Goal: Information Seeking & Learning: Learn about a topic

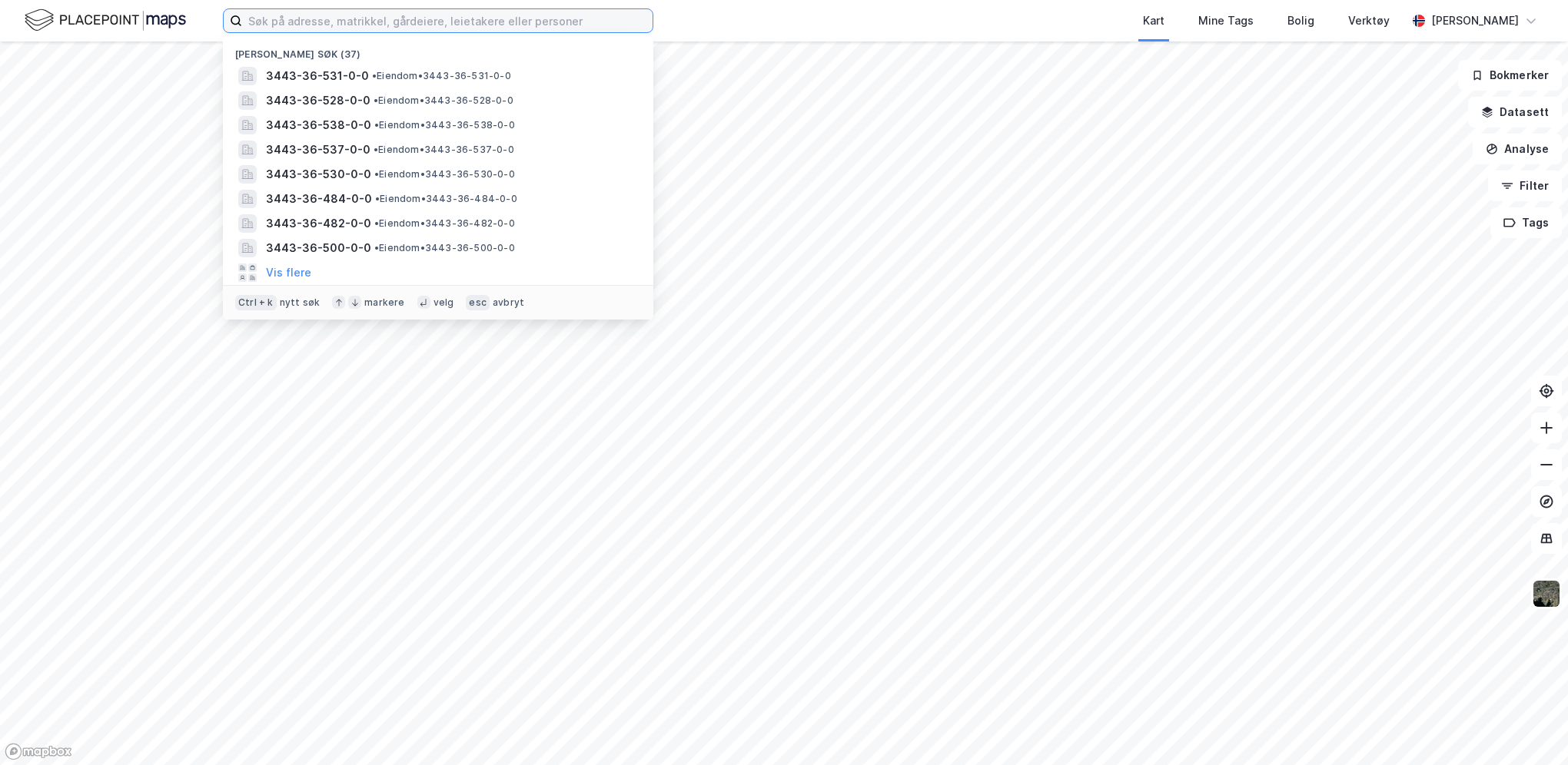
click at [442, 21] on input at bounding box center [447, 20] width 410 height 23
paste input "• Vestre Toten-36/428"
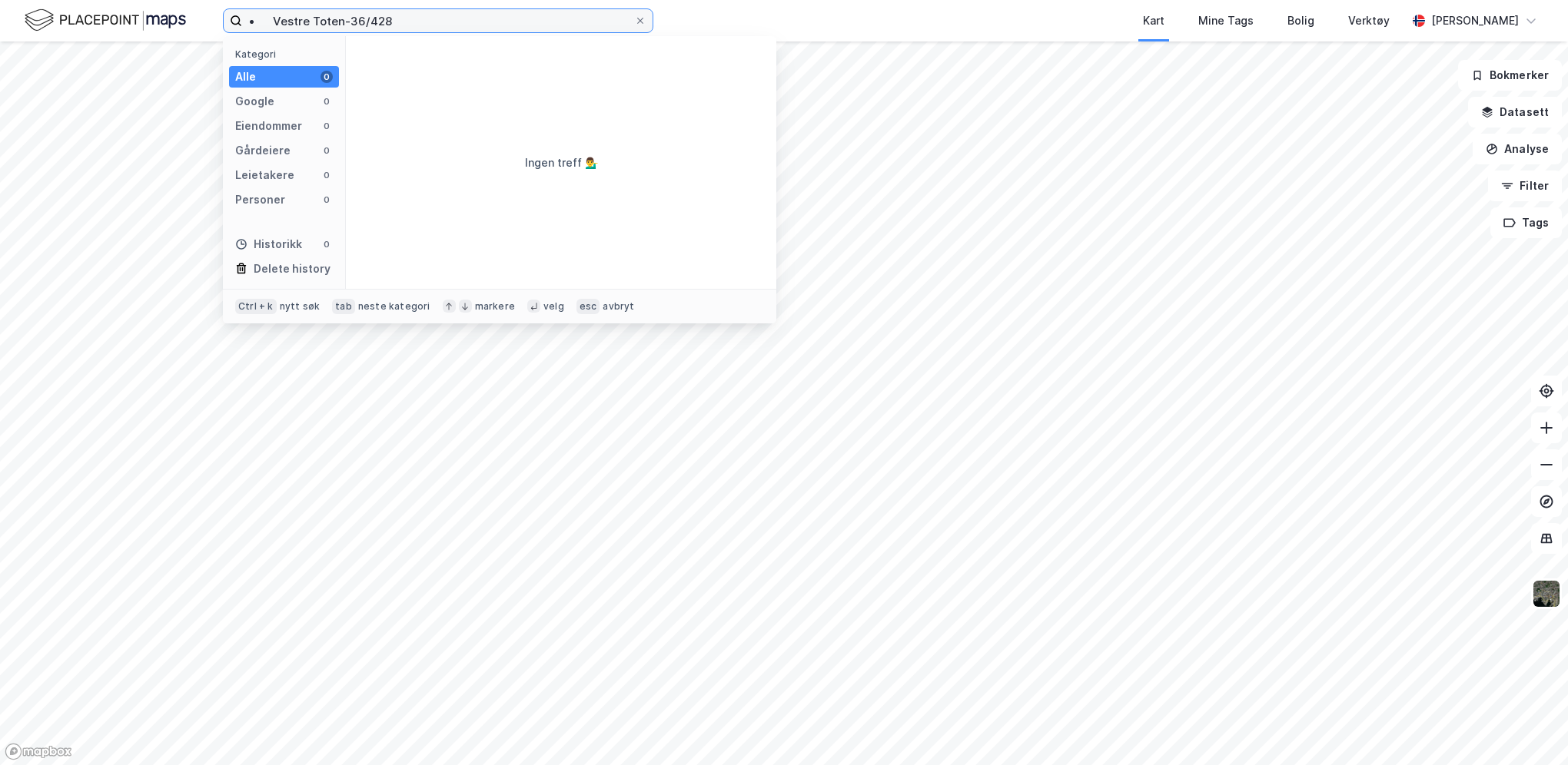
click at [272, 21] on input "• Vestre Toten-36/428" at bounding box center [438, 20] width 392 height 23
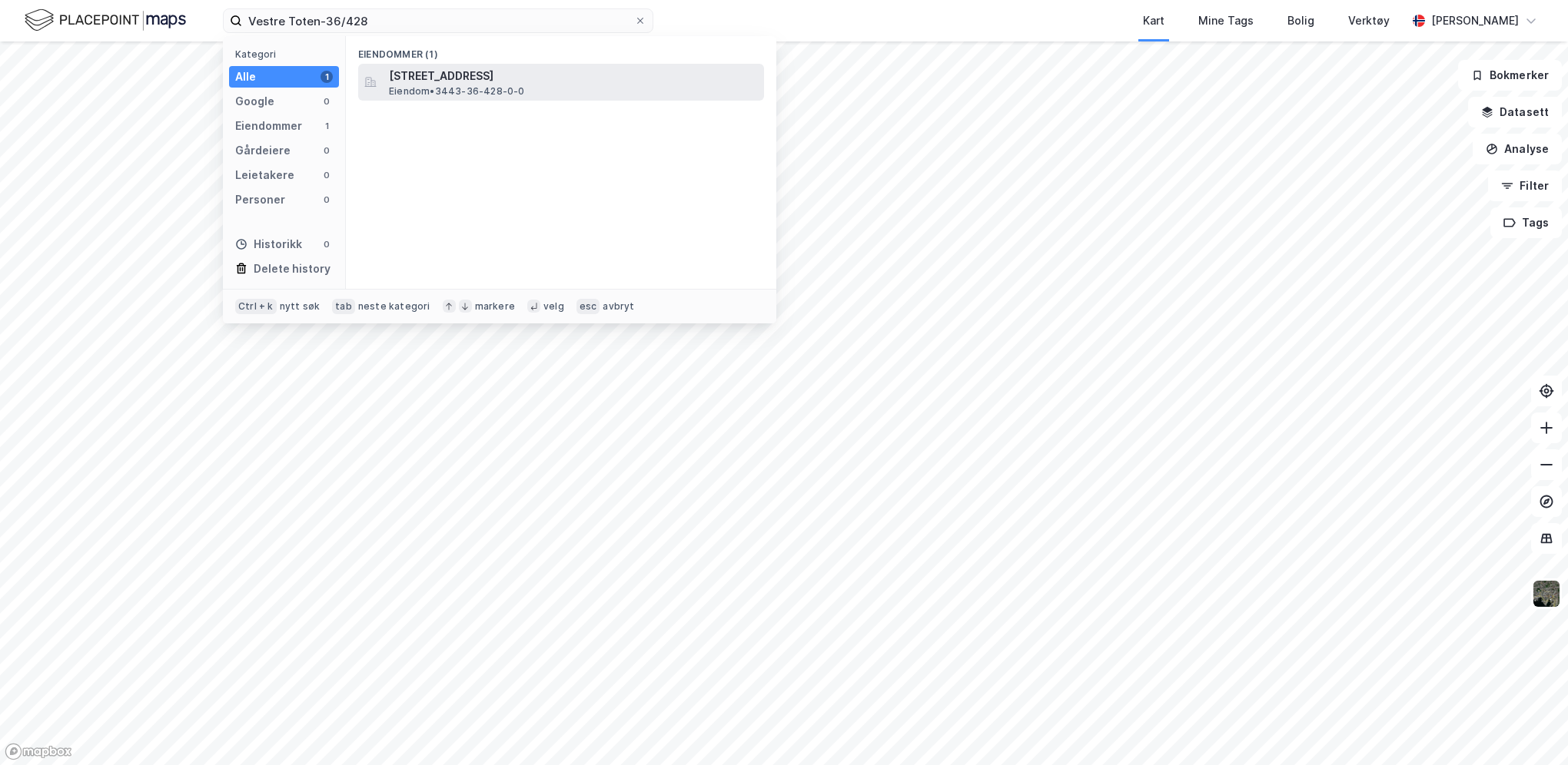
click at [436, 71] on span "[STREET_ADDRESS]" at bounding box center [573, 76] width 369 height 18
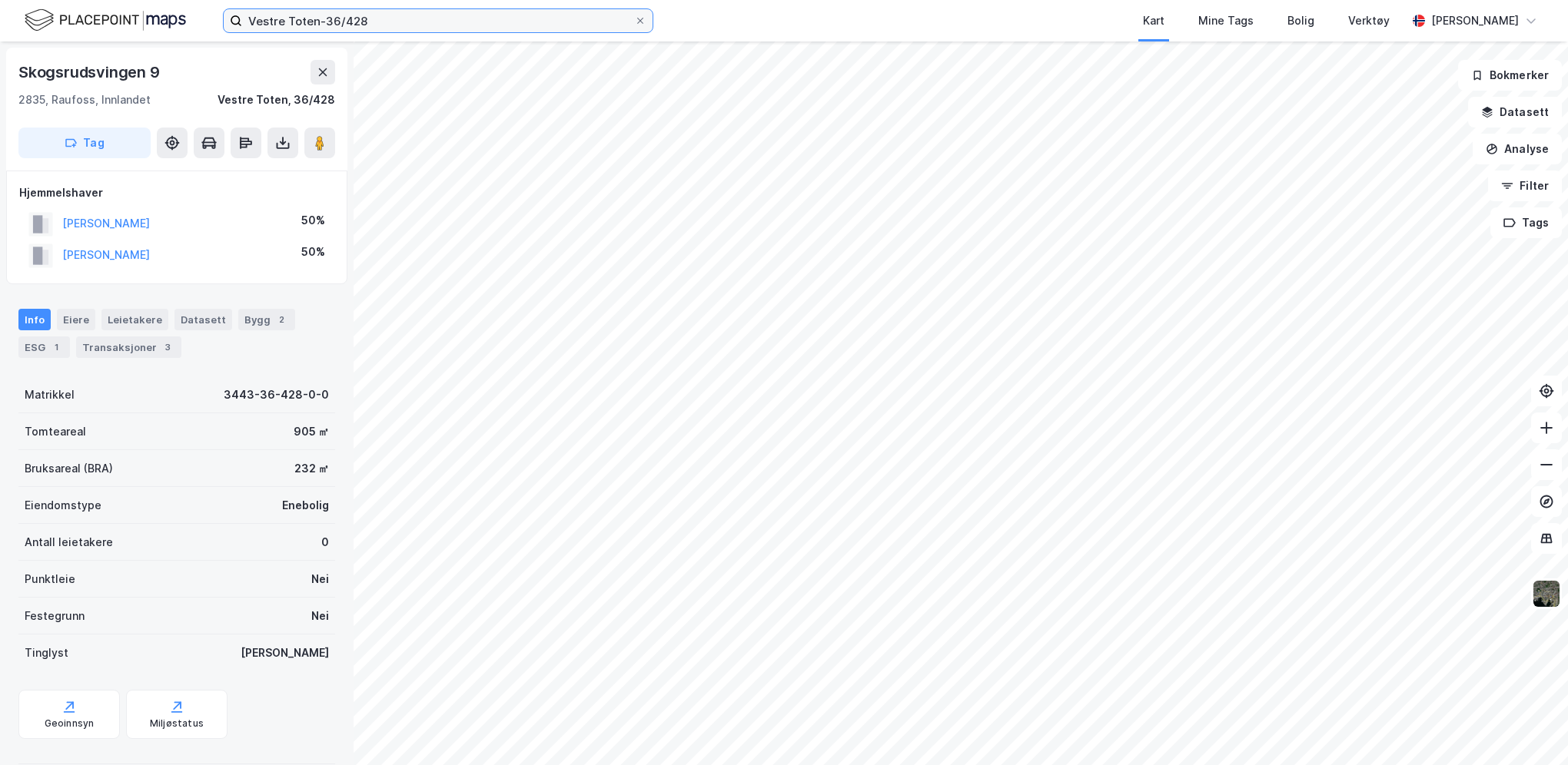
click at [349, 25] on input "Vestre Toten-36/428" at bounding box center [438, 20] width 392 height 23
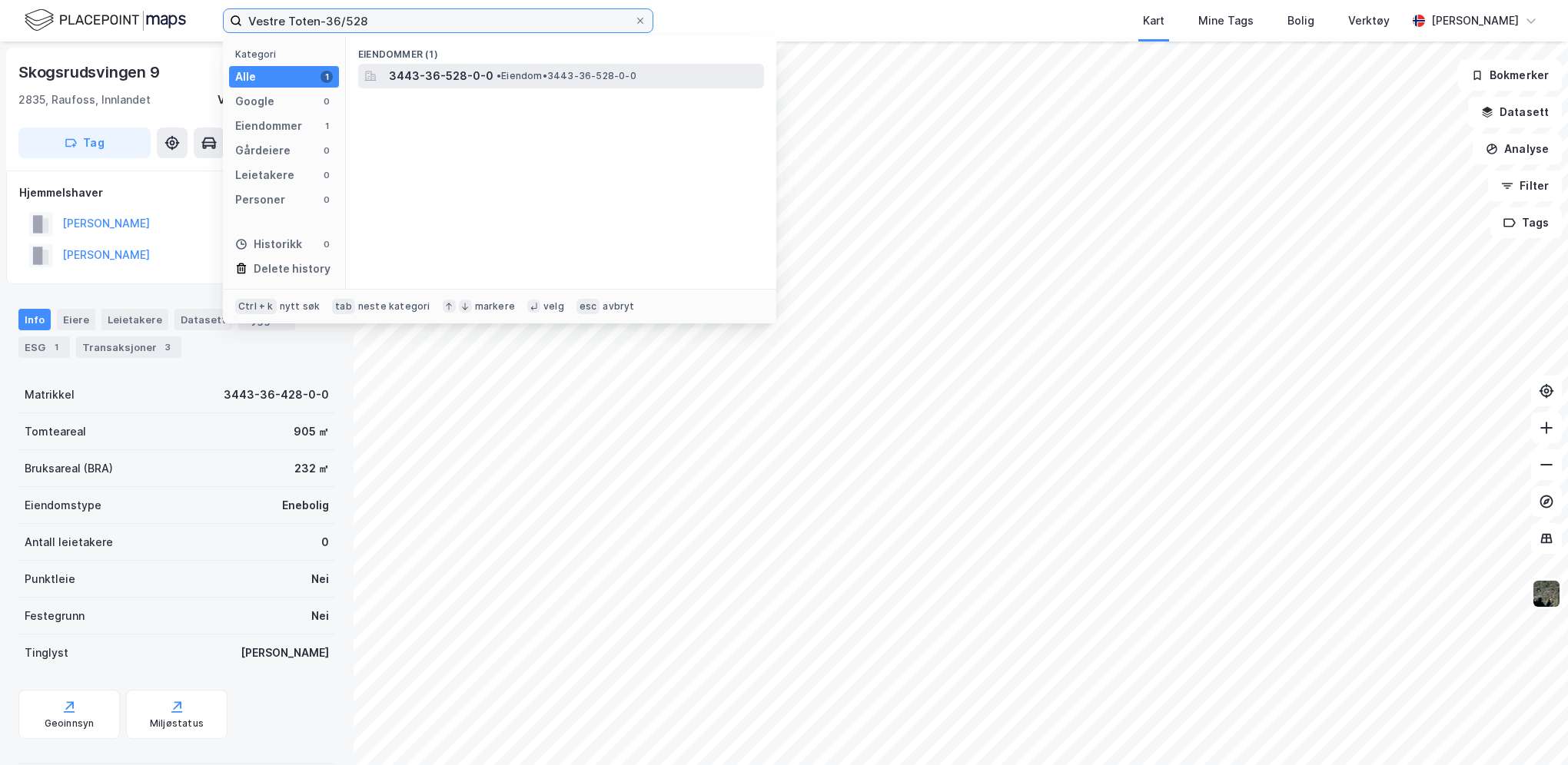
type input "Vestre Toten-36/528"
click at [449, 76] on span "3443-36-528-0-0" at bounding box center [441, 76] width 105 height 18
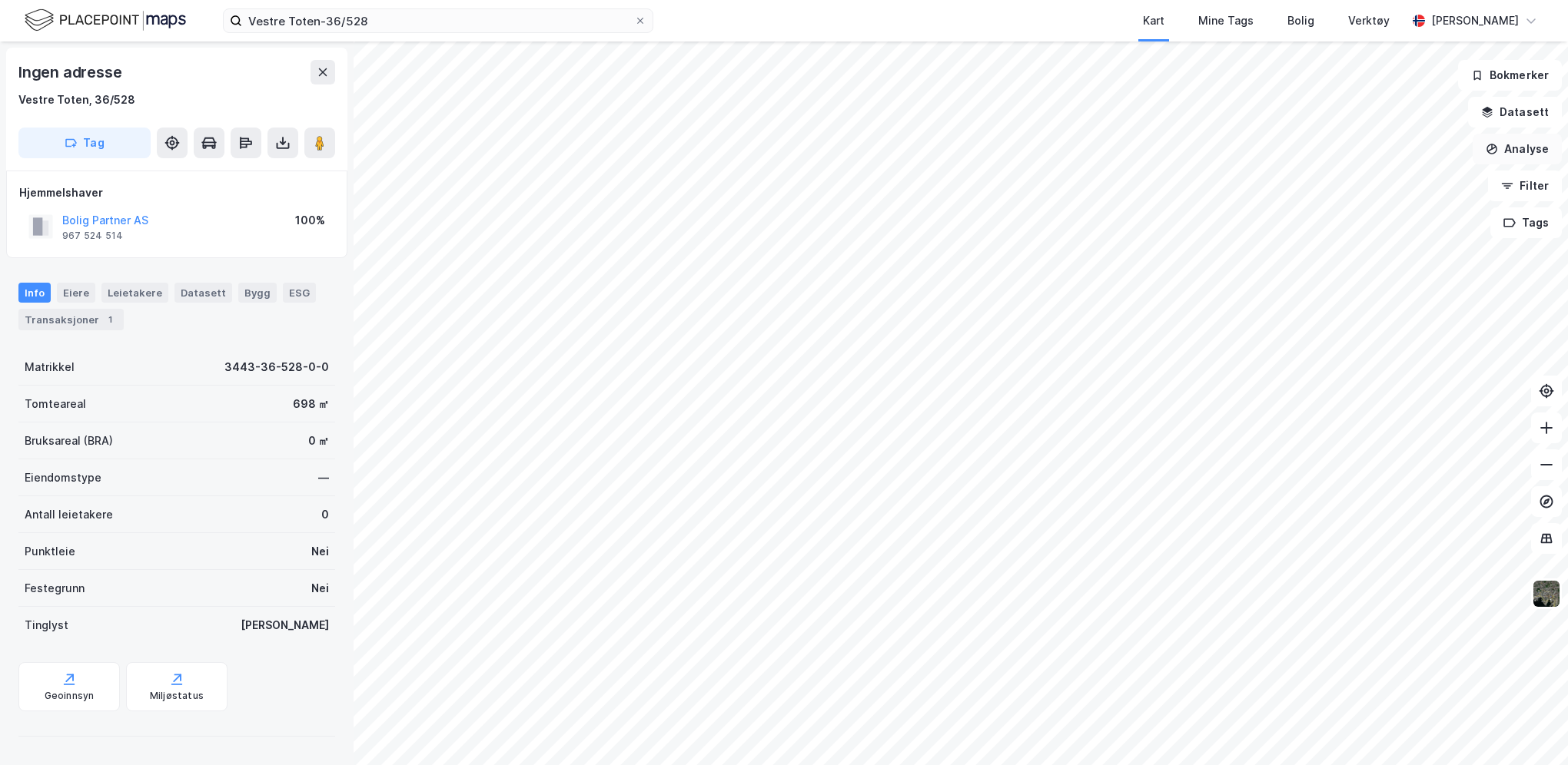
click at [1536, 150] on button "Analyse" at bounding box center [1518, 150] width 89 height 31
click at [1526, 107] on button "Datasett" at bounding box center [1515, 112] width 94 height 31
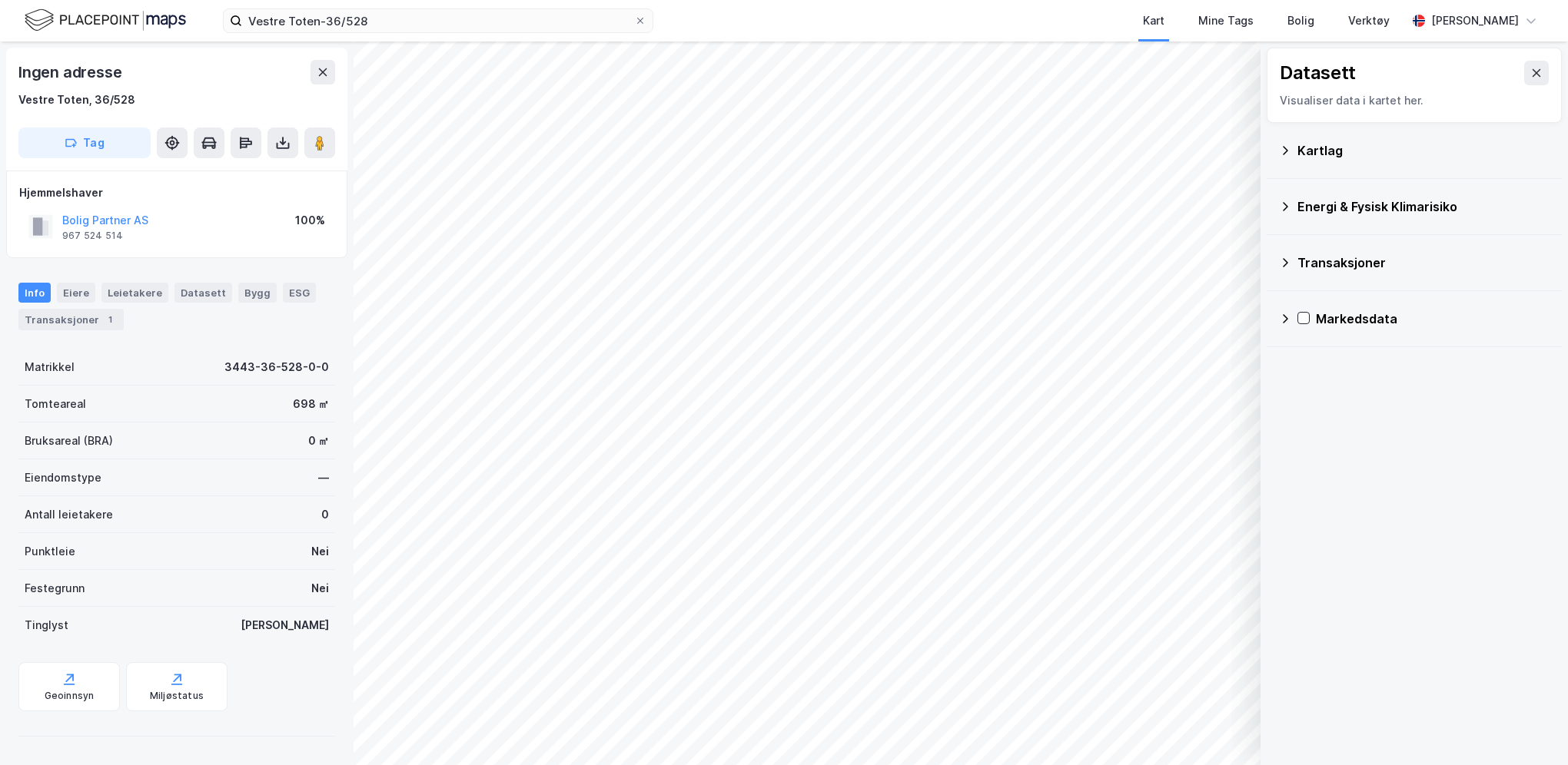
click at [1331, 150] on div "Kartlag" at bounding box center [1424, 150] width 252 height 18
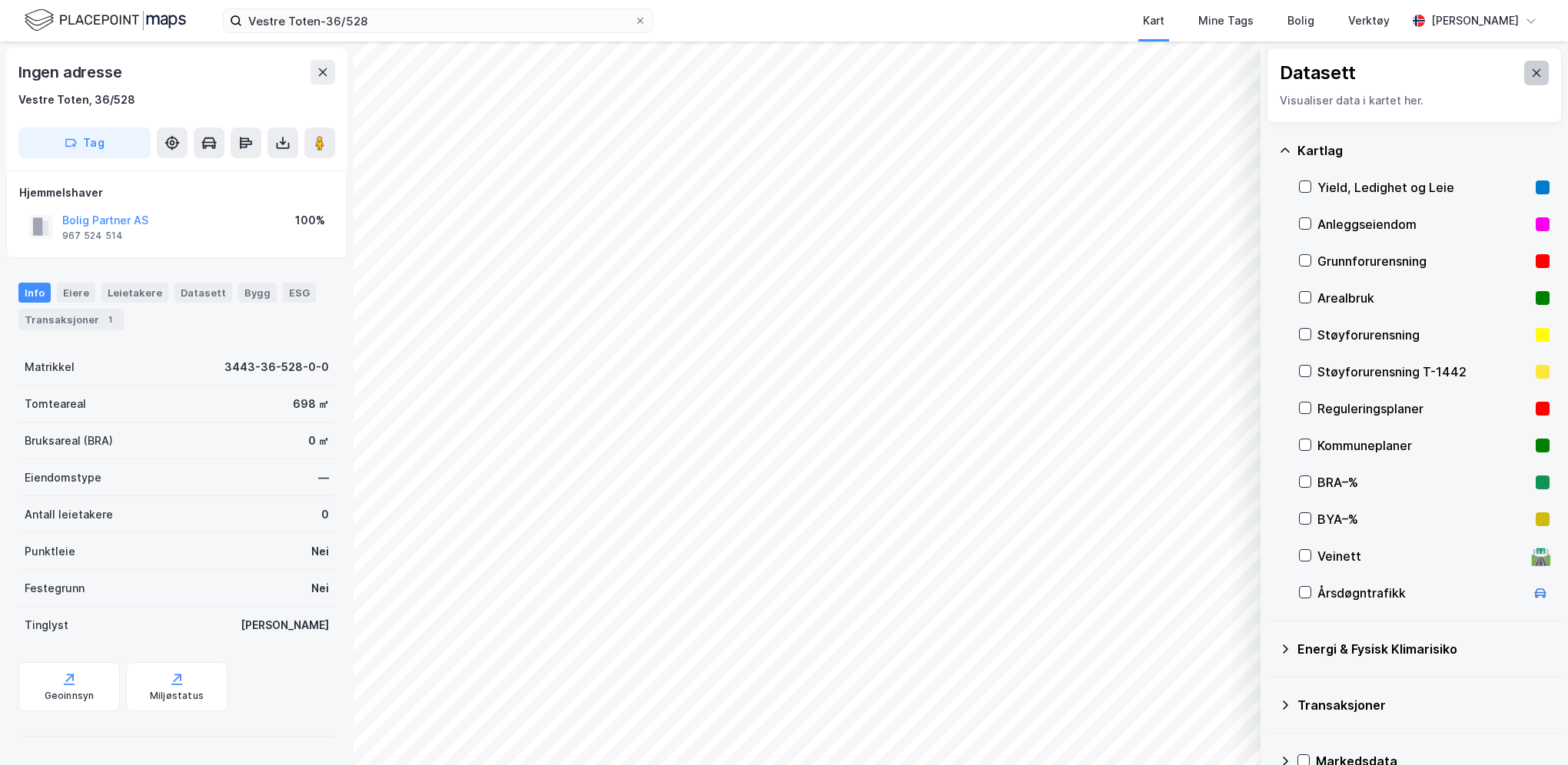
click at [1532, 71] on icon at bounding box center [1536, 73] width 8 height 7
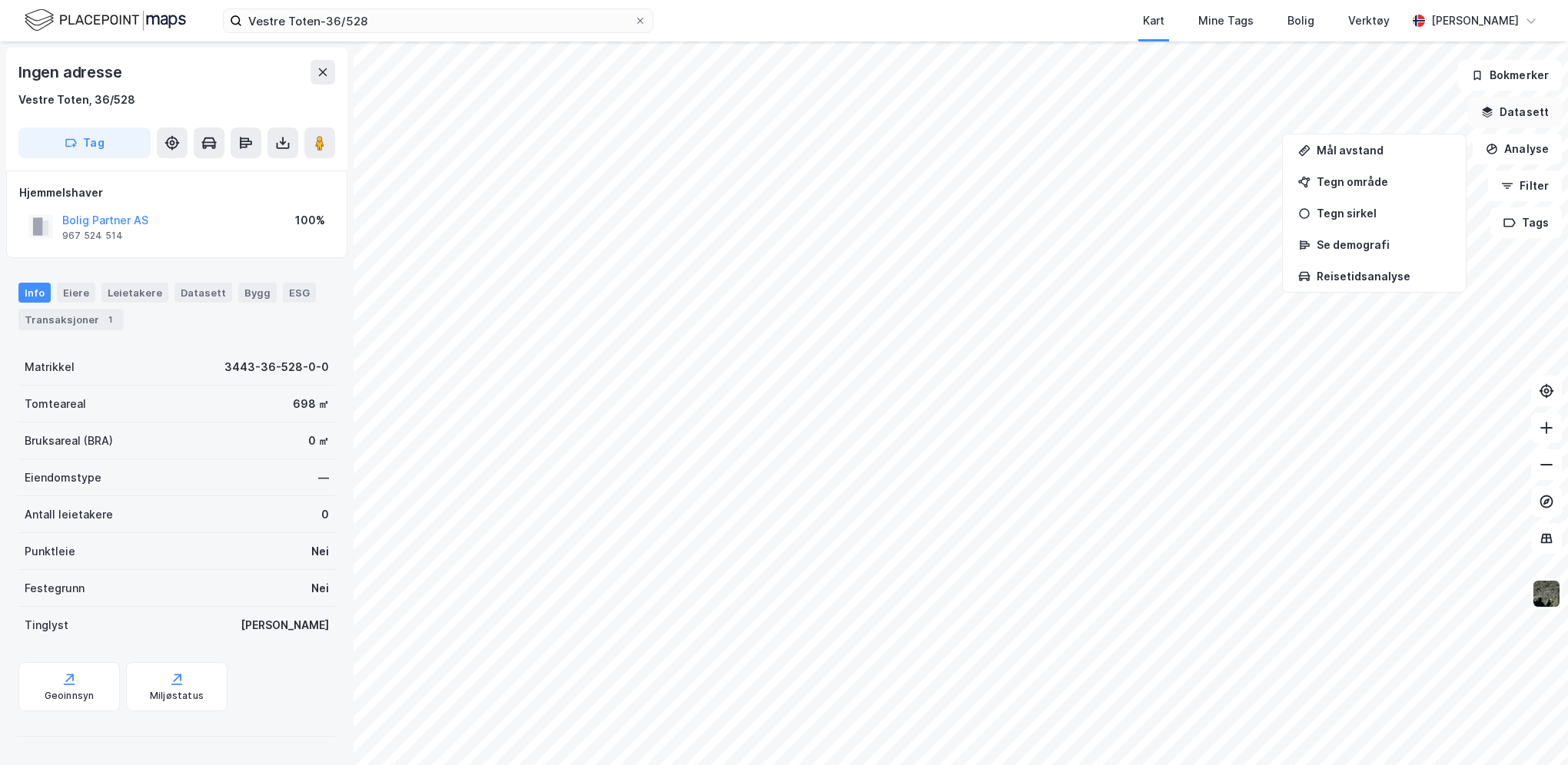
click at [1525, 109] on button "Datasett" at bounding box center [1515, 112] width 94 height 31
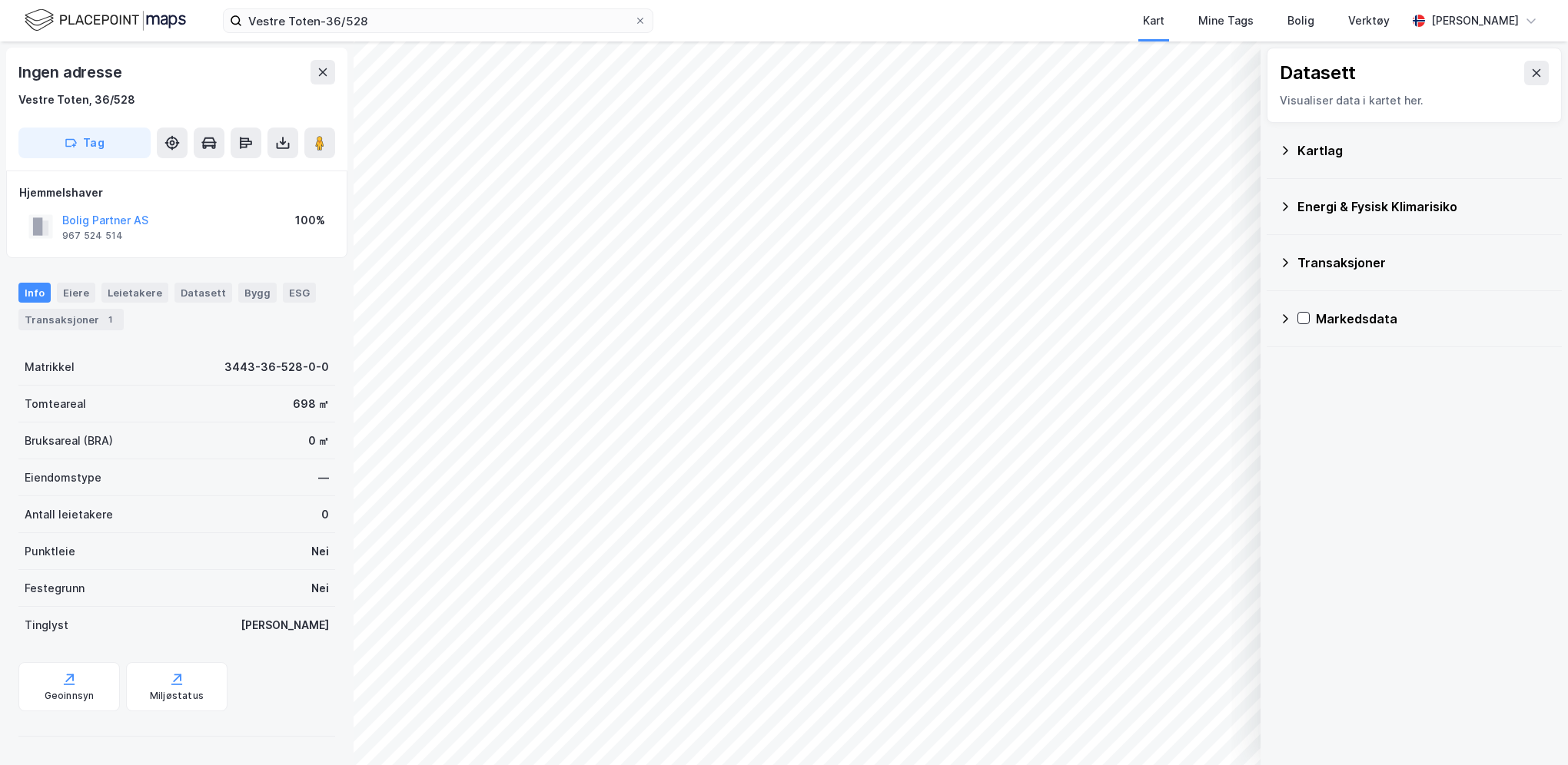
click at [1357, 138] on div "Kartlag" at bounding box center [1414, 150] width 271 height 36
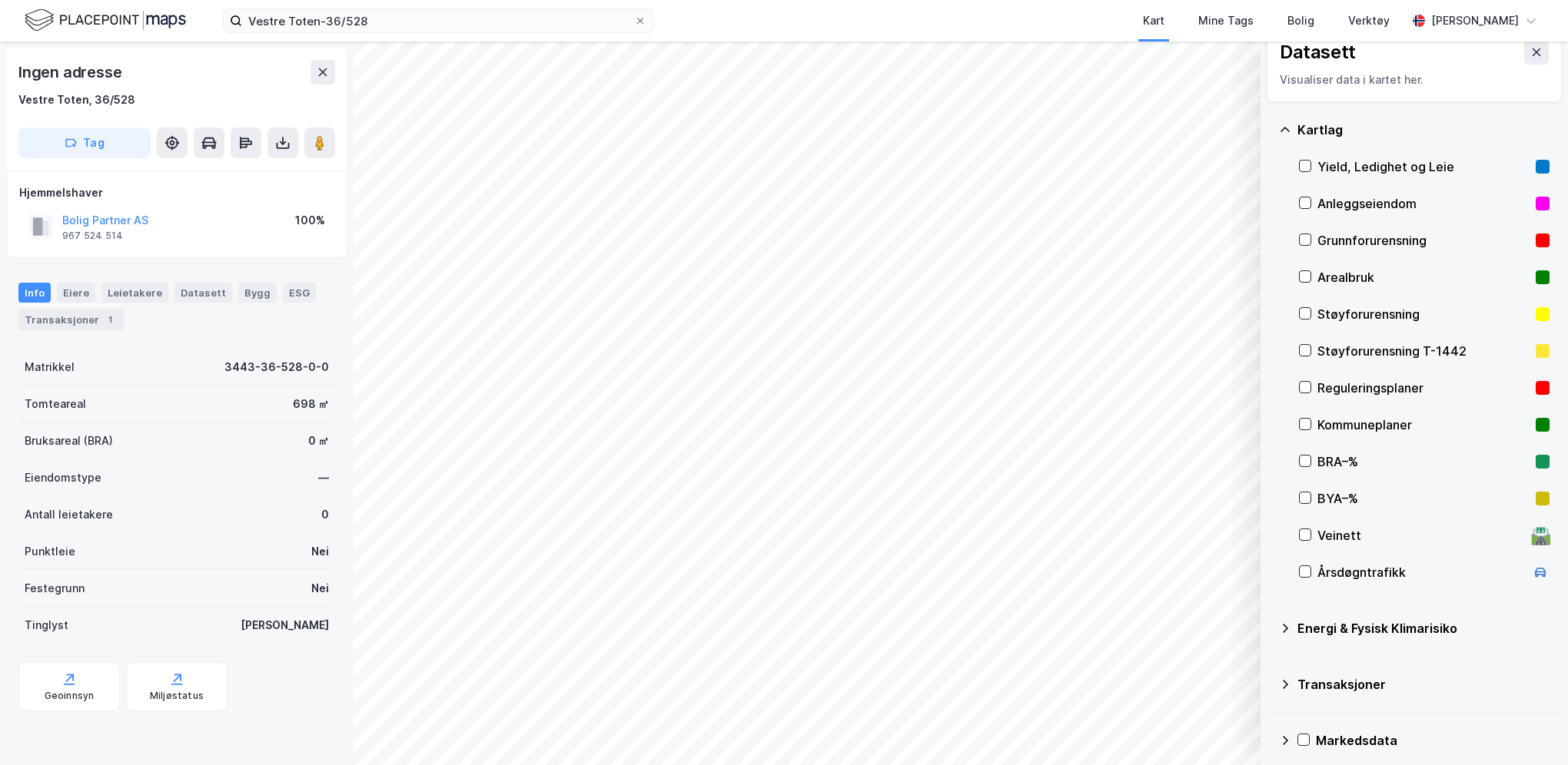
scroll to position [29, 0]
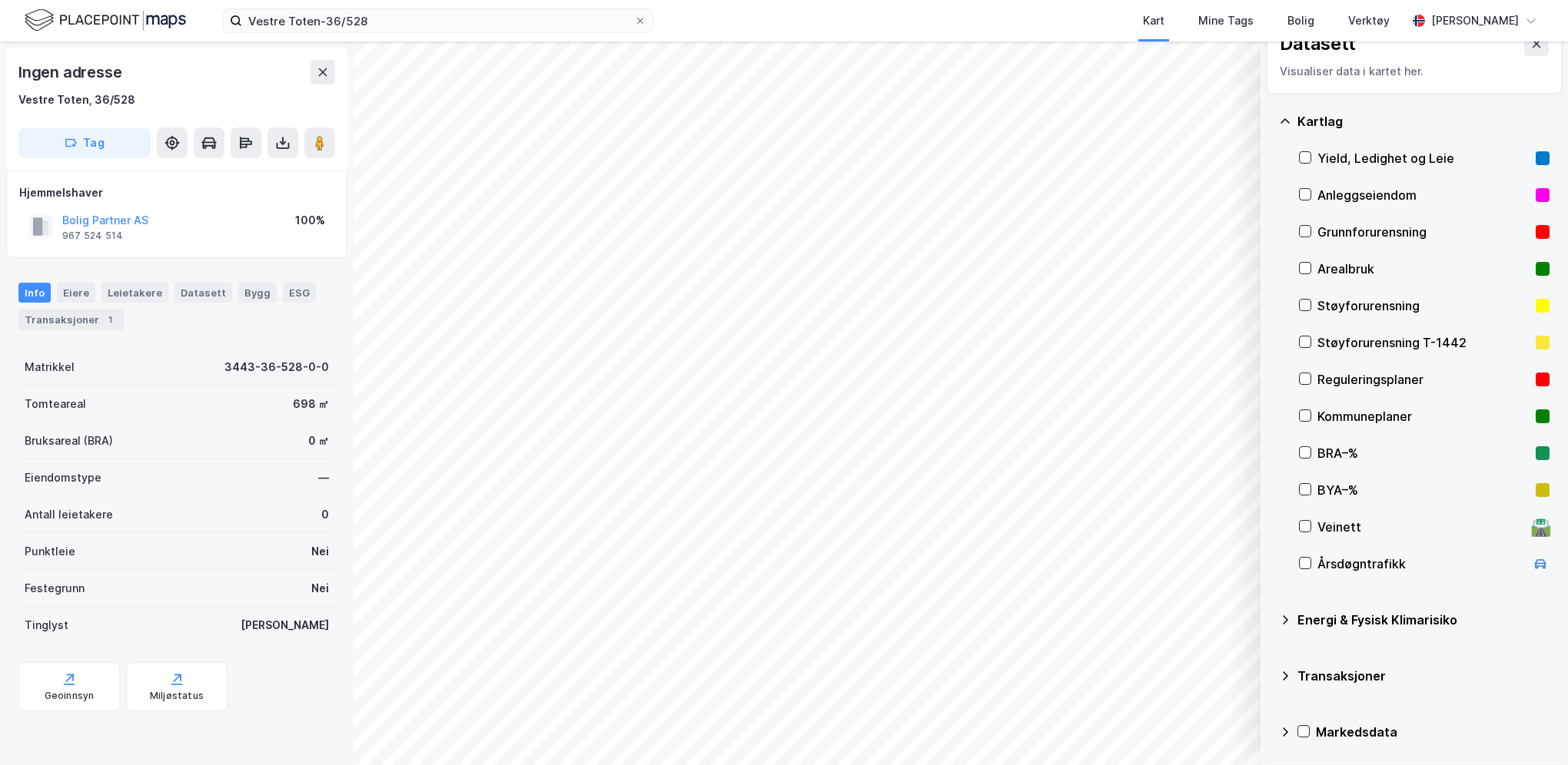
click at [1342, 382] on div "Reguleringsplaner" at bounding box center [1424, 379] width 213 height 18
click at [1189, 730] on button "Vis" at bounding box center [1181, 725] width 128 height 25
click at [1189, 730] on button "Lukk" at bounding box center [1139, 725] width 213 height 25
click at [291, 292] on div "ESG" at bounding box center [299, 293] width 33 height 20
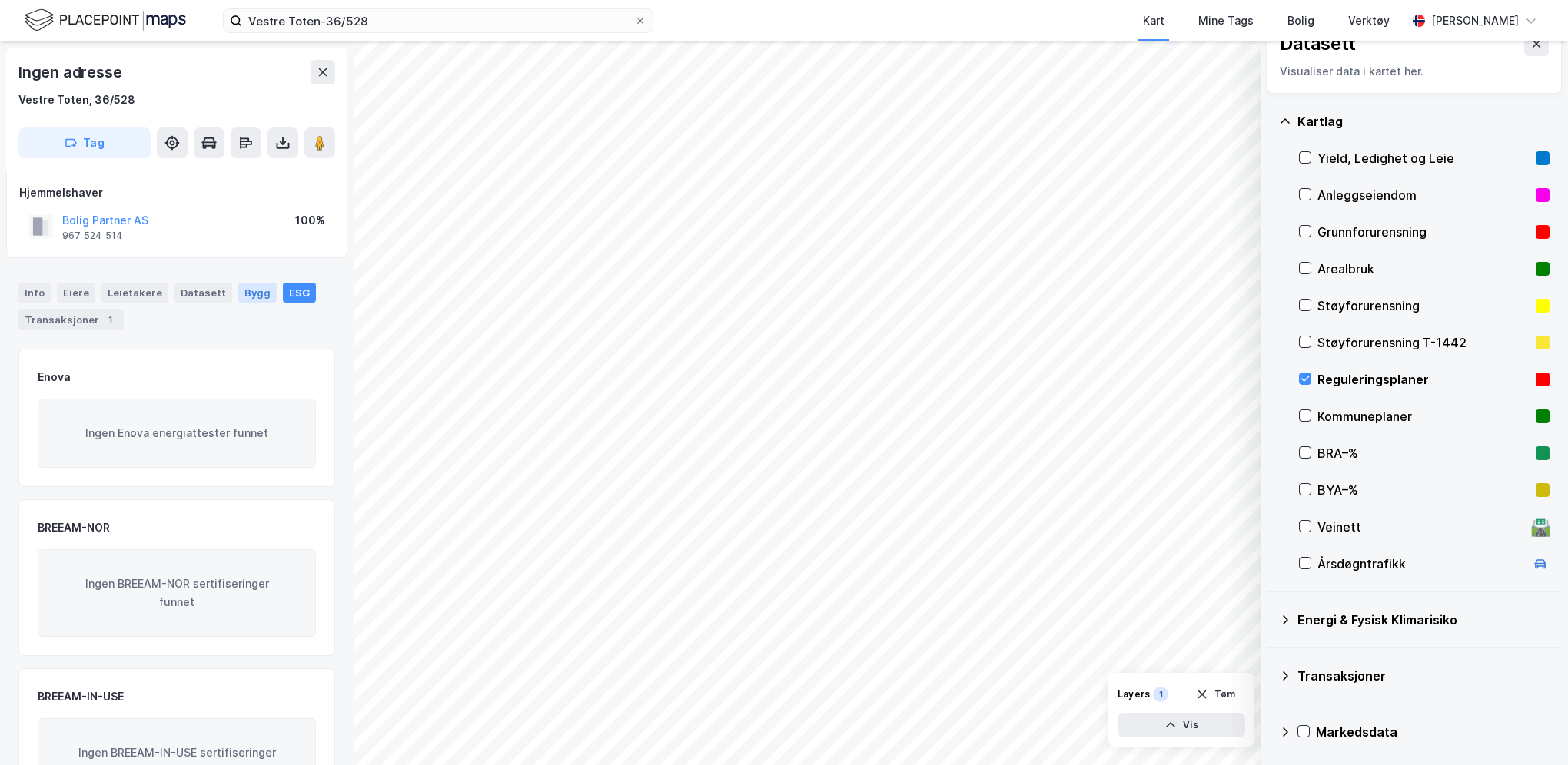
click at [238, 295] on div "Bygg" at bounding box center [257, 293] width 38 height 20
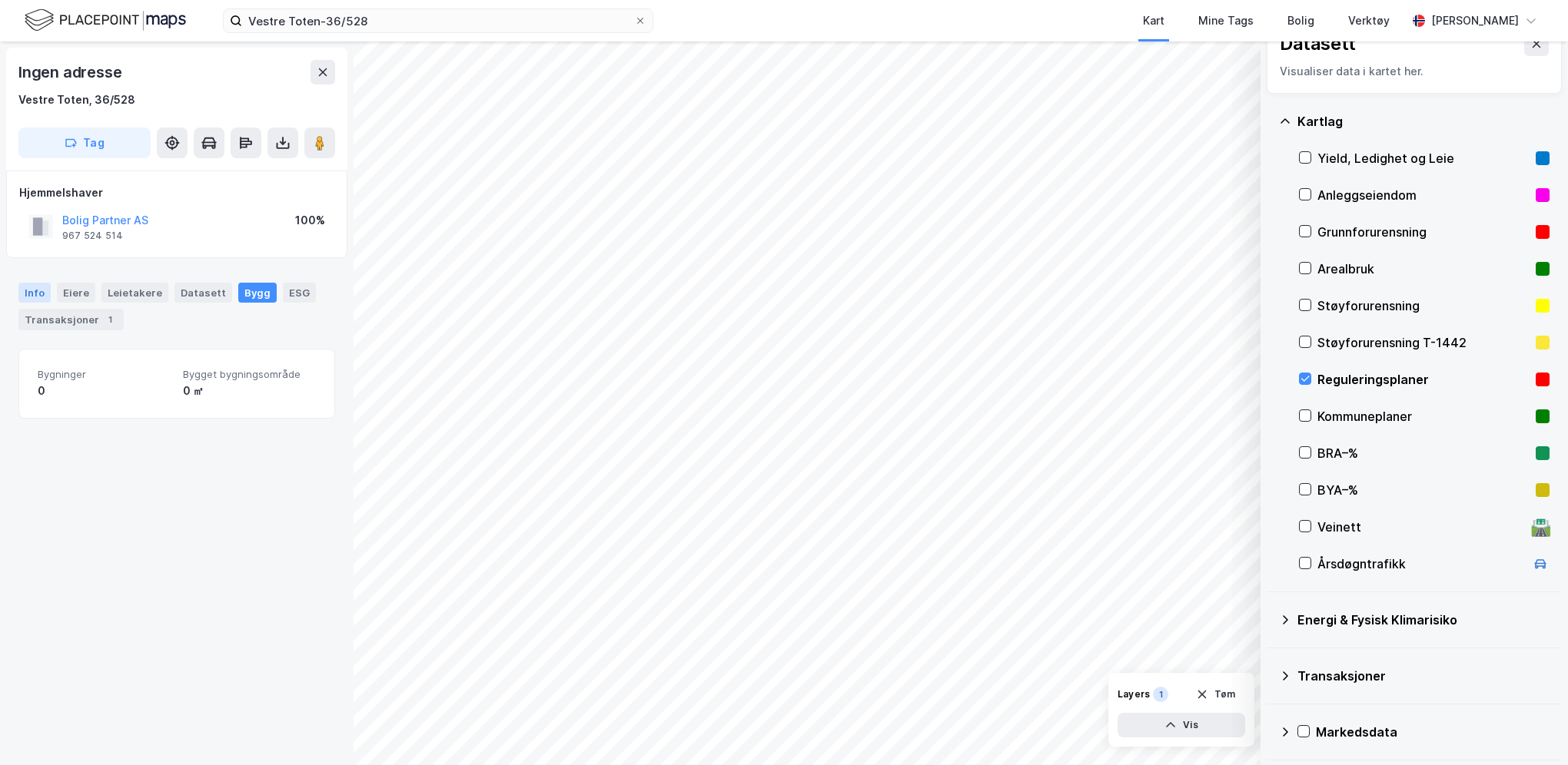
click at [30, 301] on div "Info" at bounding box center [34, 293] width 32 height 20
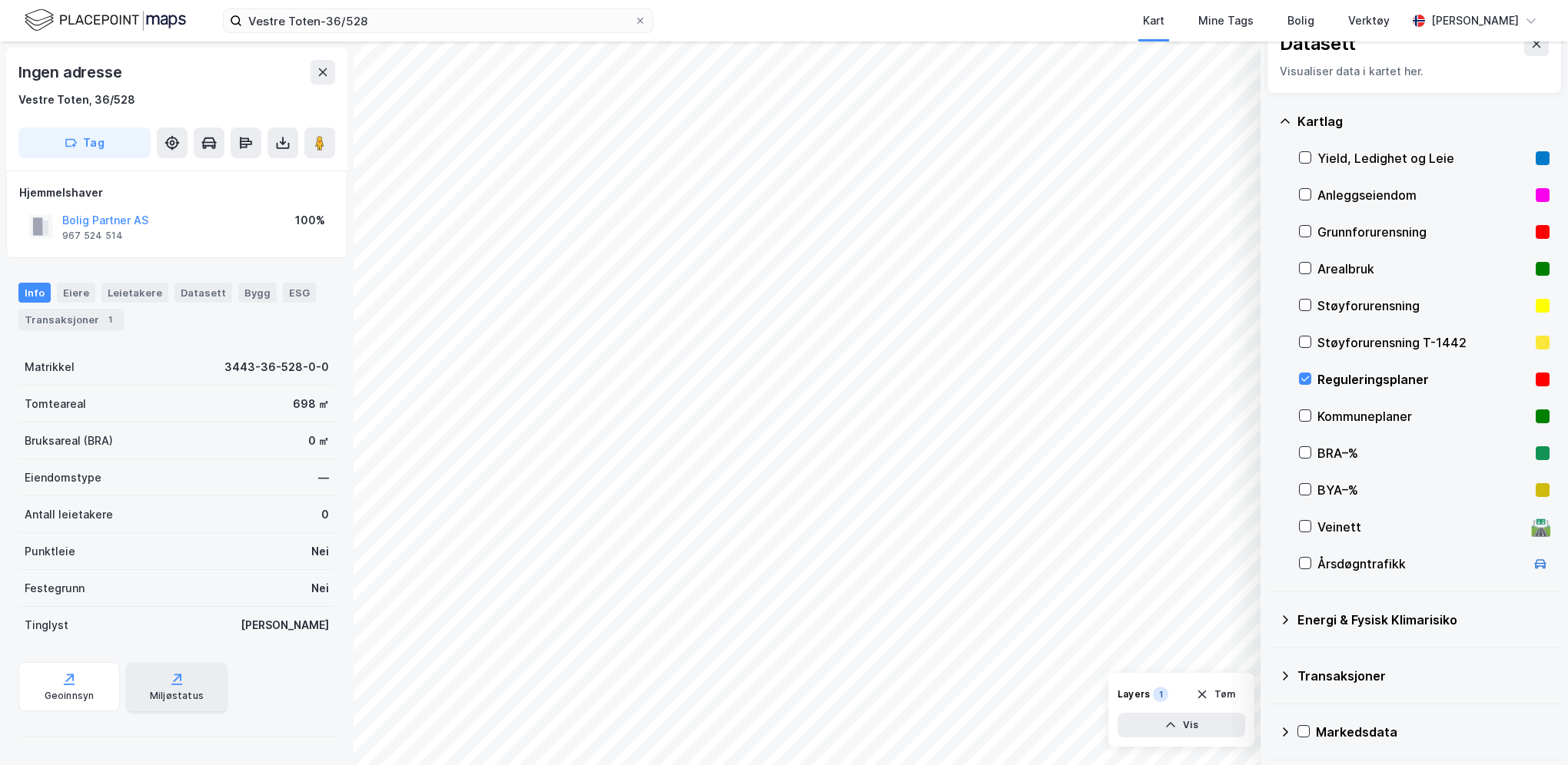
click at [160, 704] on div "Miljøstatus" at bounding box center [176, 687] width 101 height 49
click at [52, 693] on div "Geoinnsyn" at bounding box center [69, 696] width 50 height 12
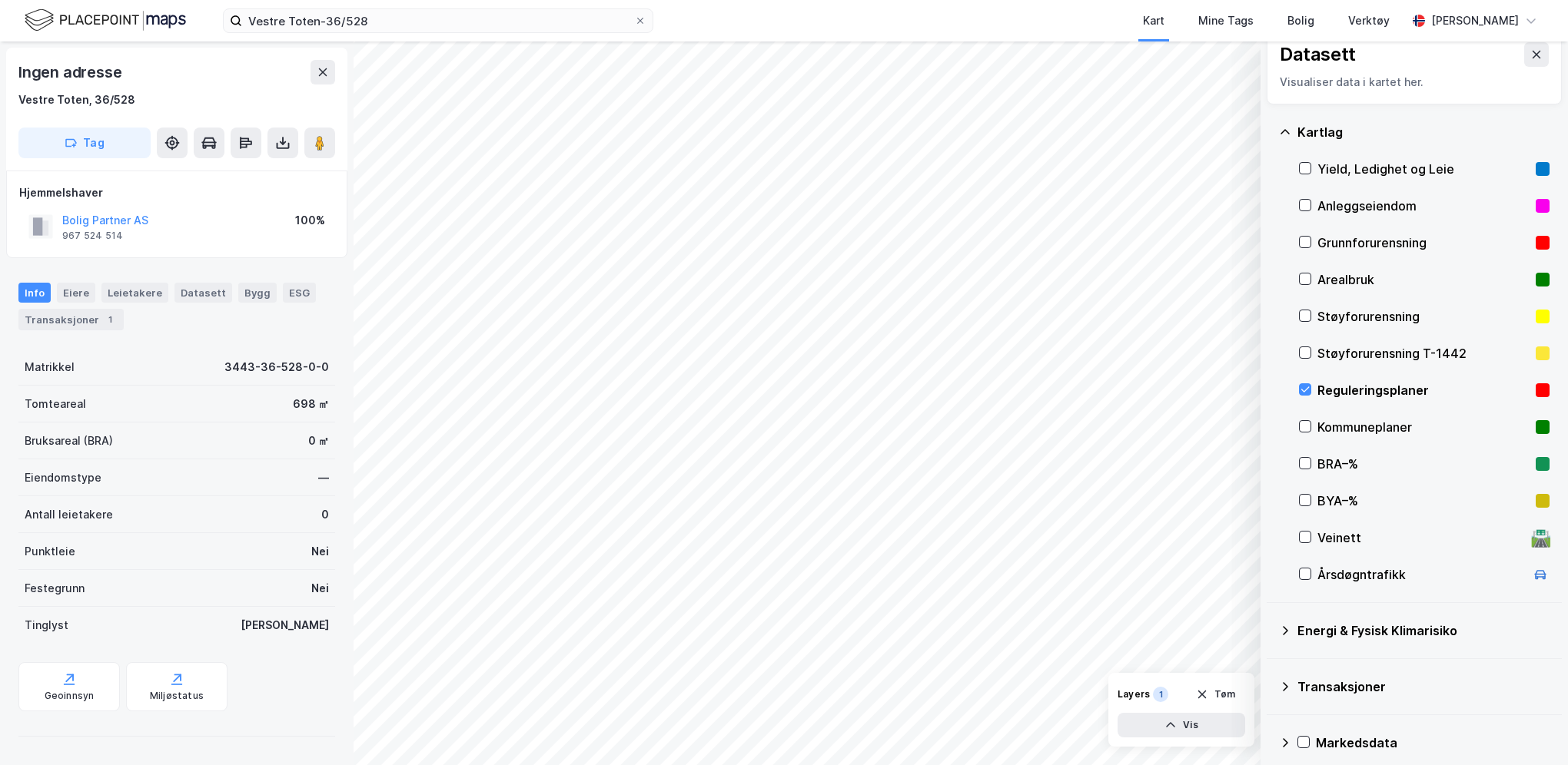
scroll to position [29, 0]
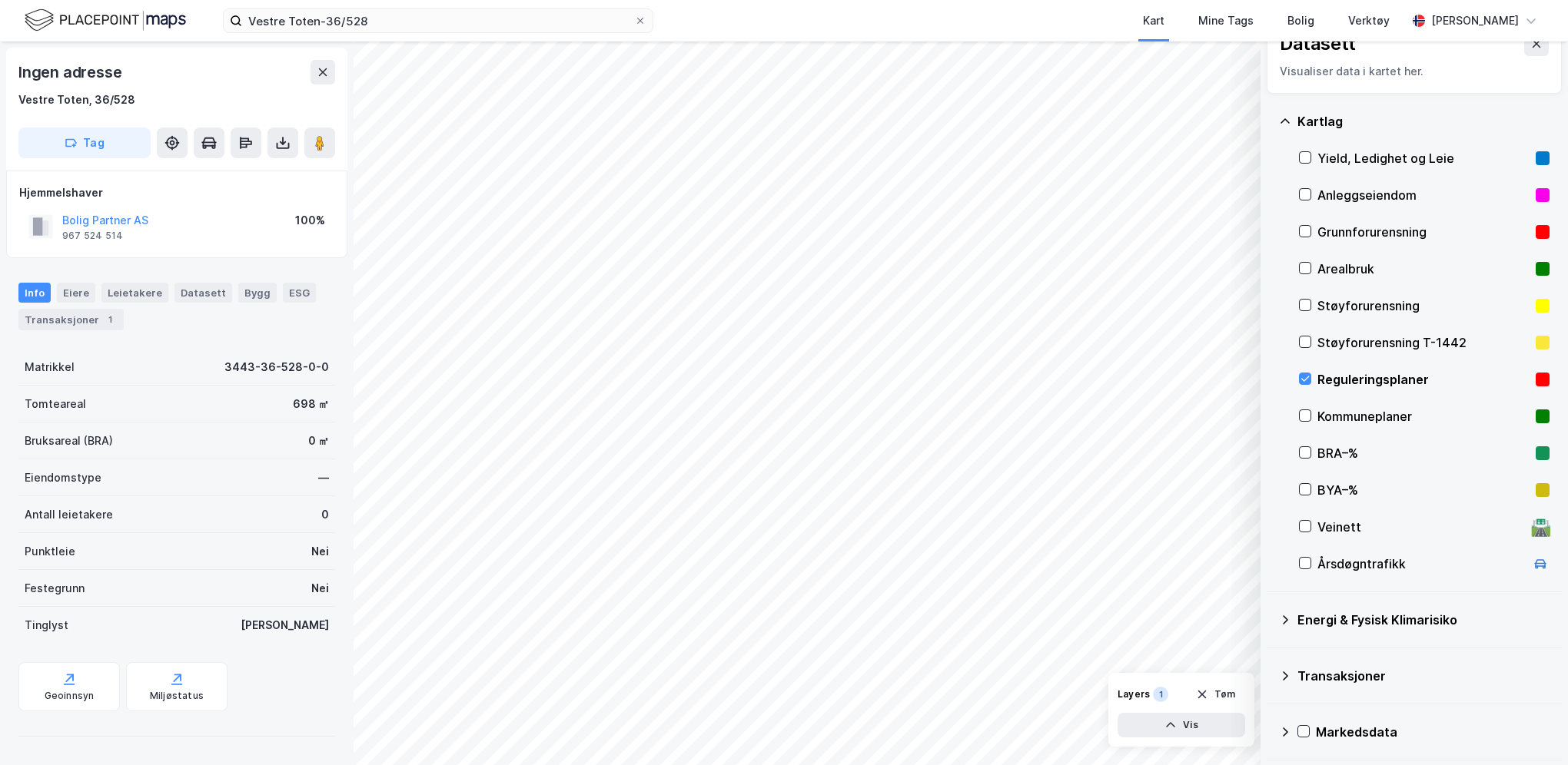
click at [1336, 726] on div "Markedsdata" at bounding box center [1433, 732] width 234 height 18
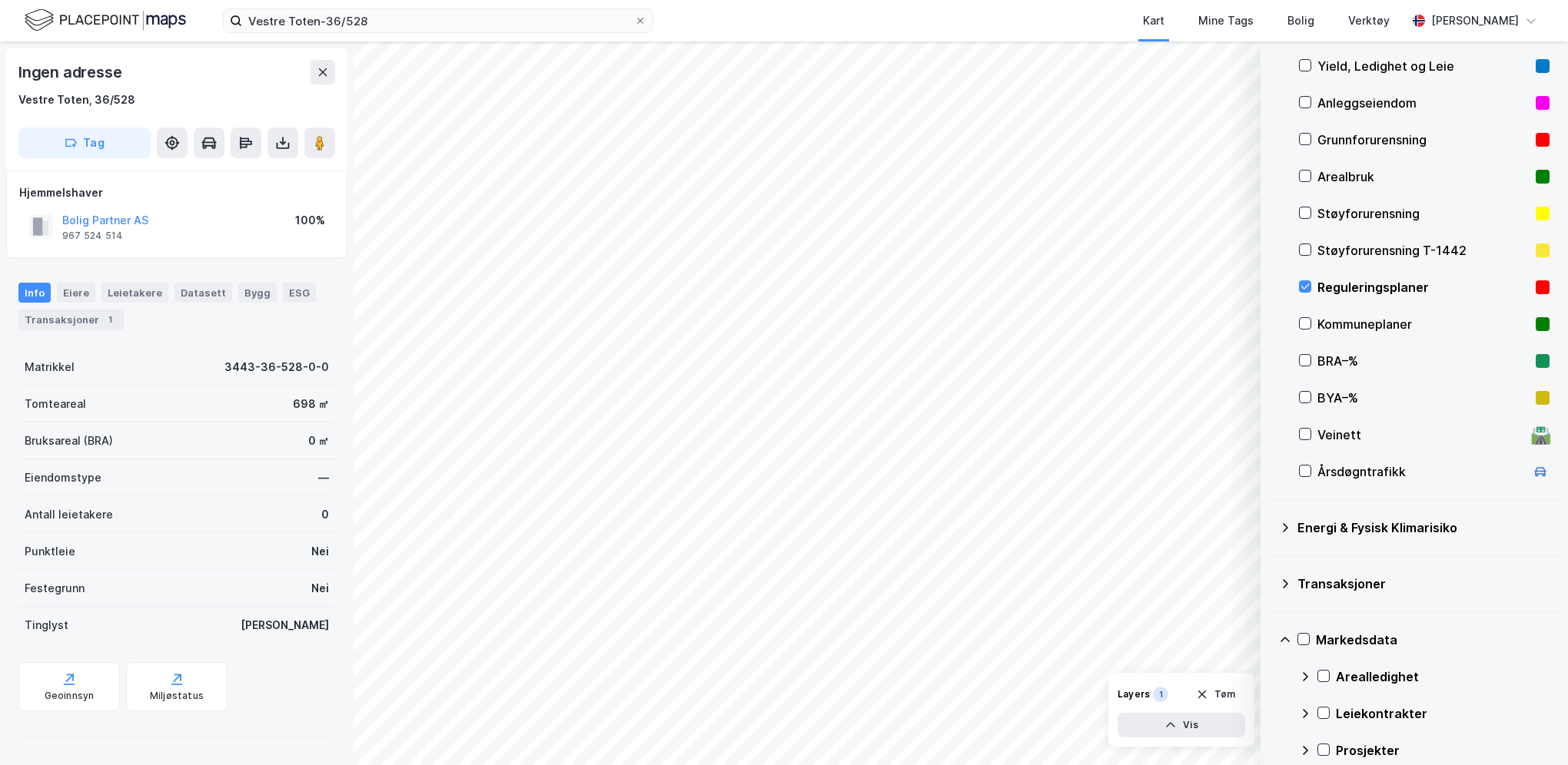
scroll to position [100, 0]
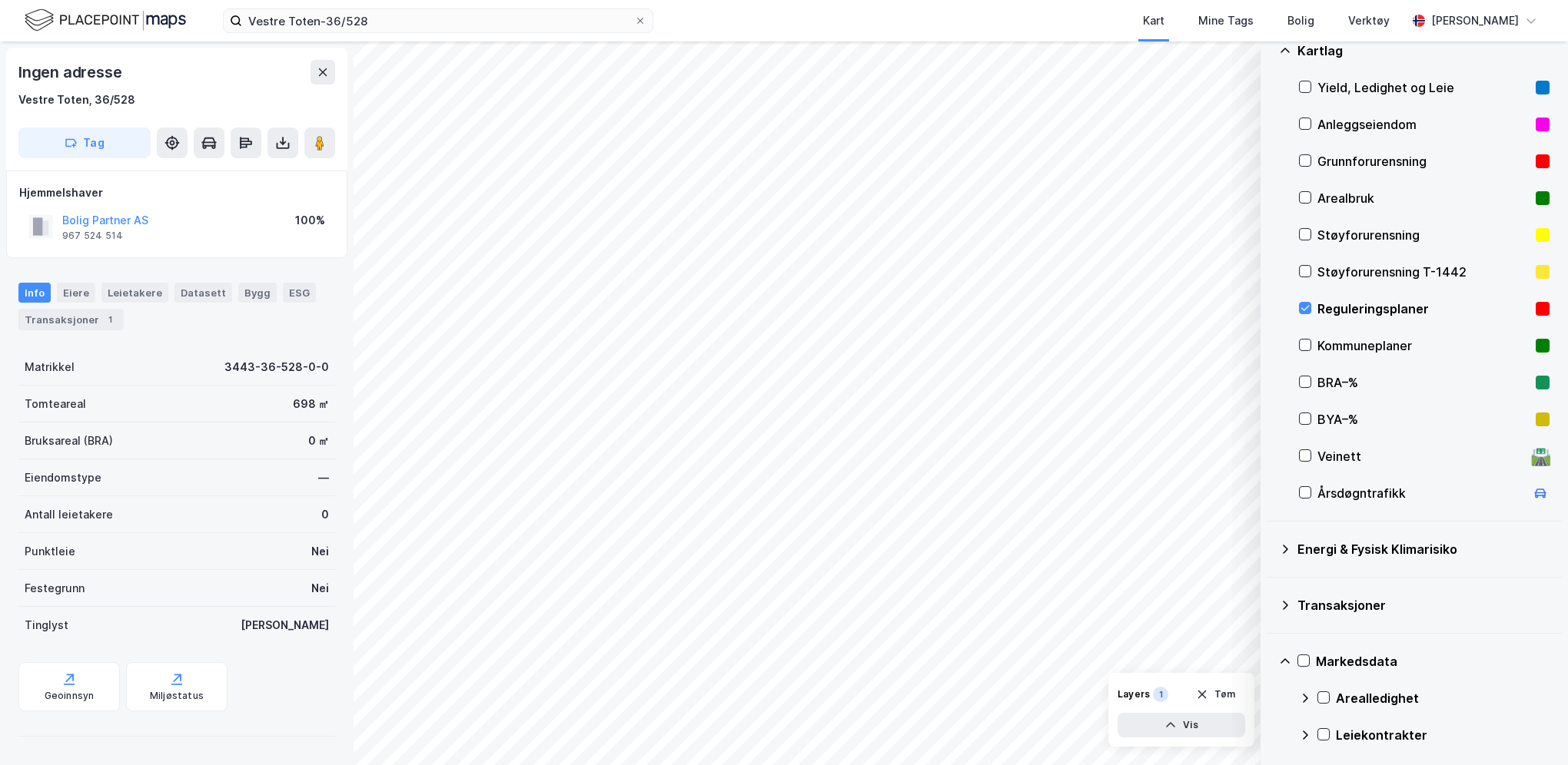
click at [1345, 605] on div "Transaksjoner" at bounding box center [1424, 605] width 252 height 18
click at [1368, 545] on div "Energi & Fysisk Klimarisiko" at bounding box center [1424, 549] width 252 height 18
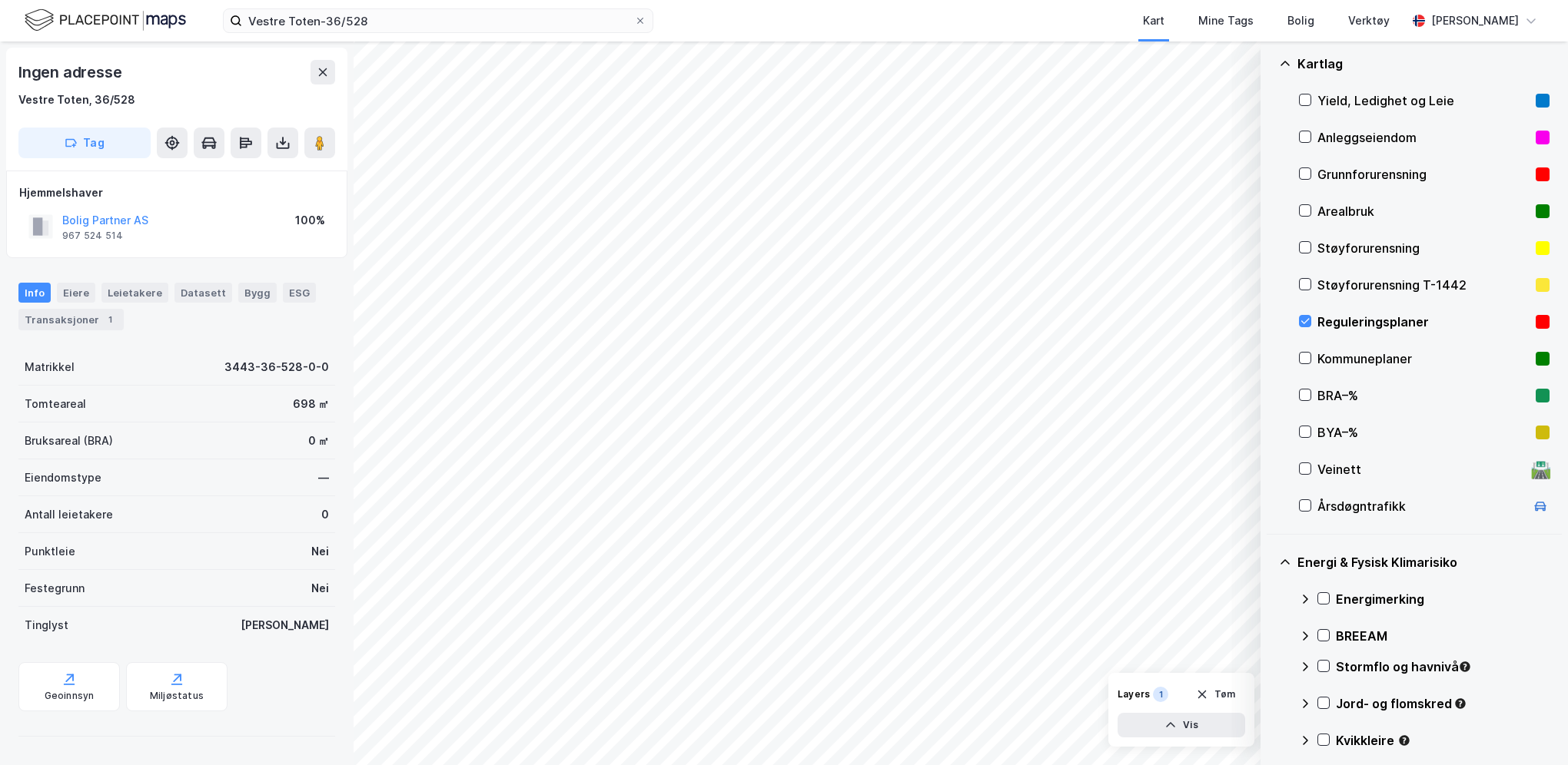
scroll to position [0, 0]
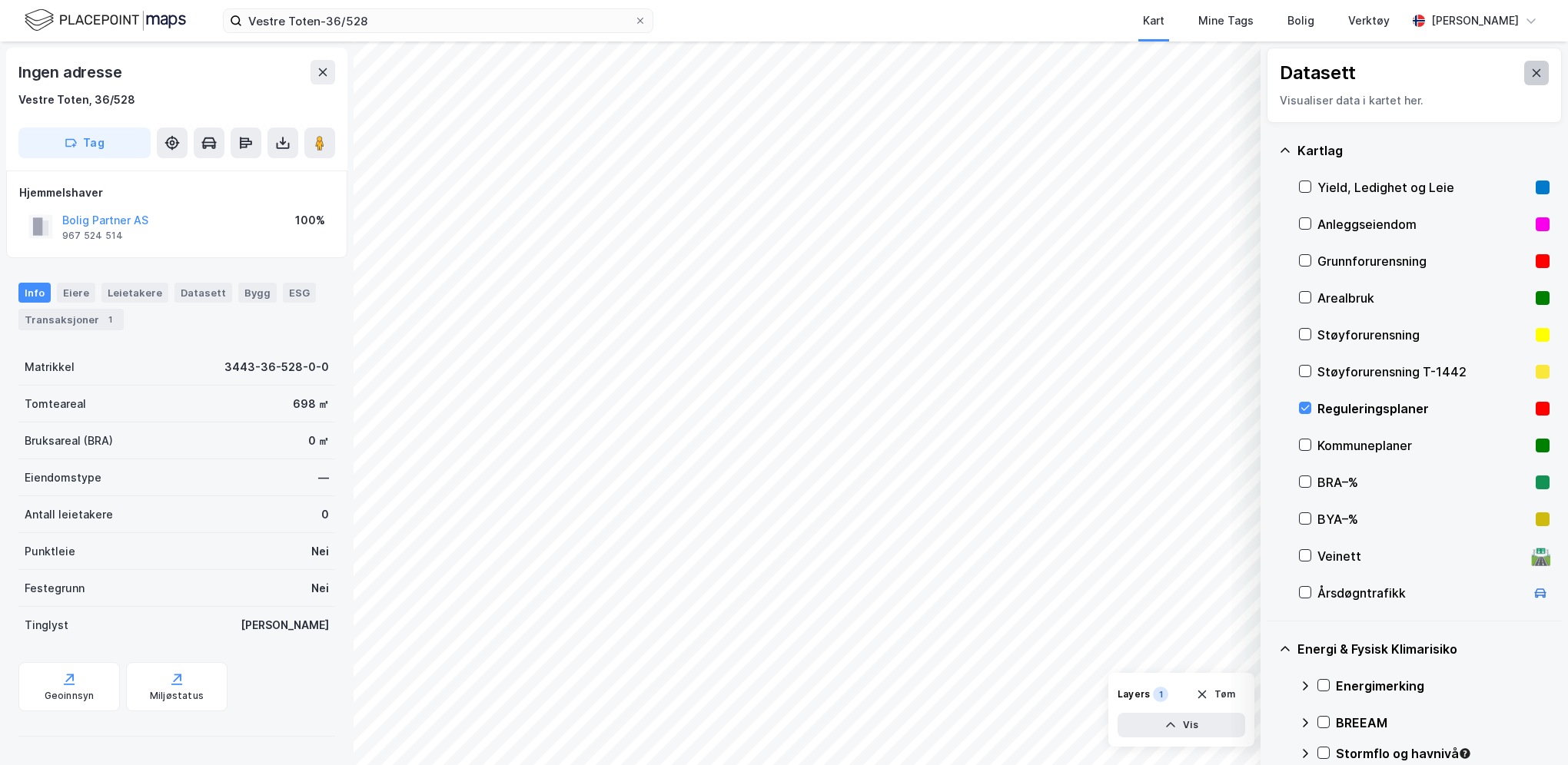
click at [1532, 76] on icon at bounding box center [1536, 73] width 8 height 7
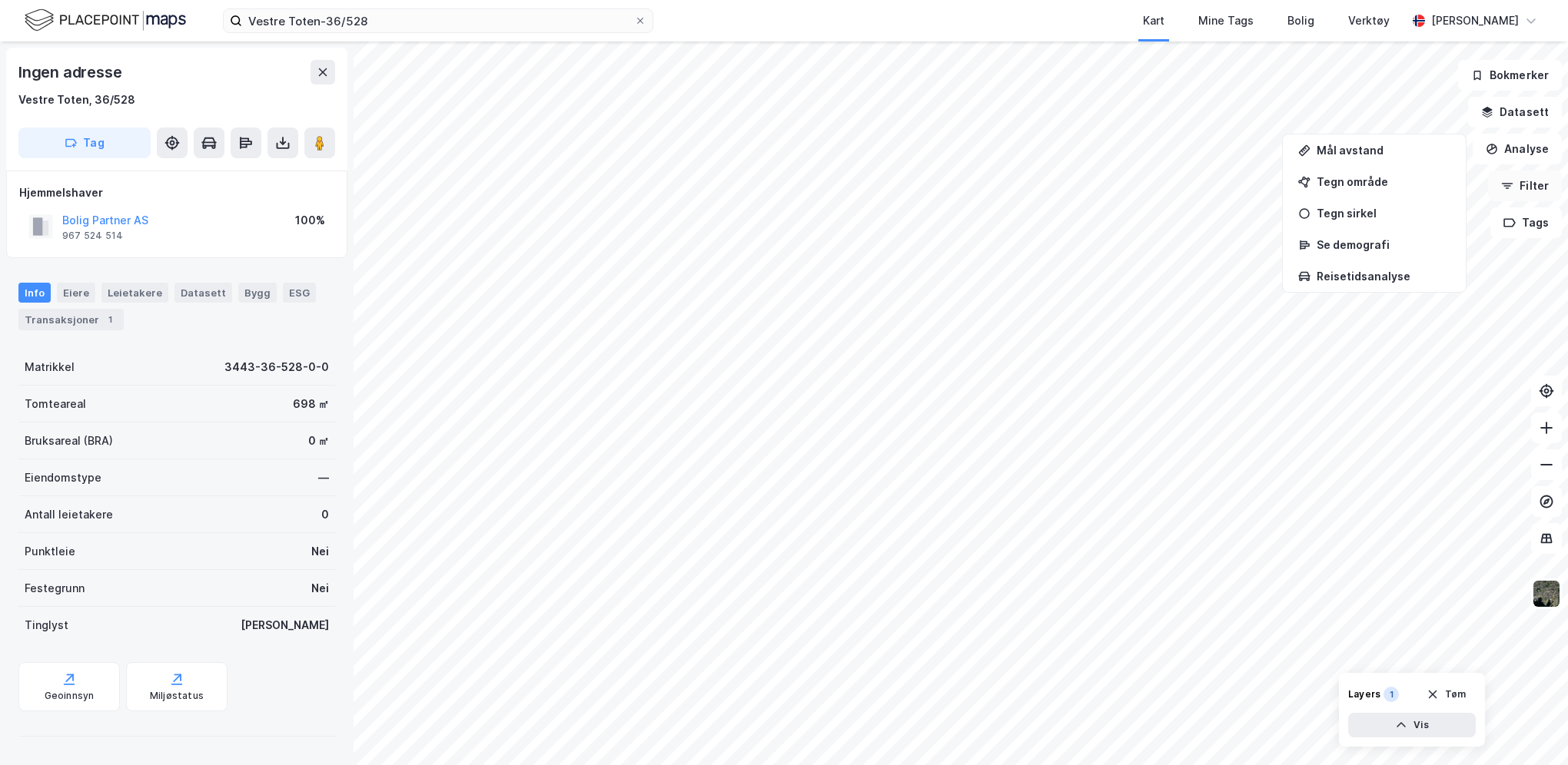
click at [1540, 190] on button "Filter" at bounding box center [1525, 186] width 74 height 31
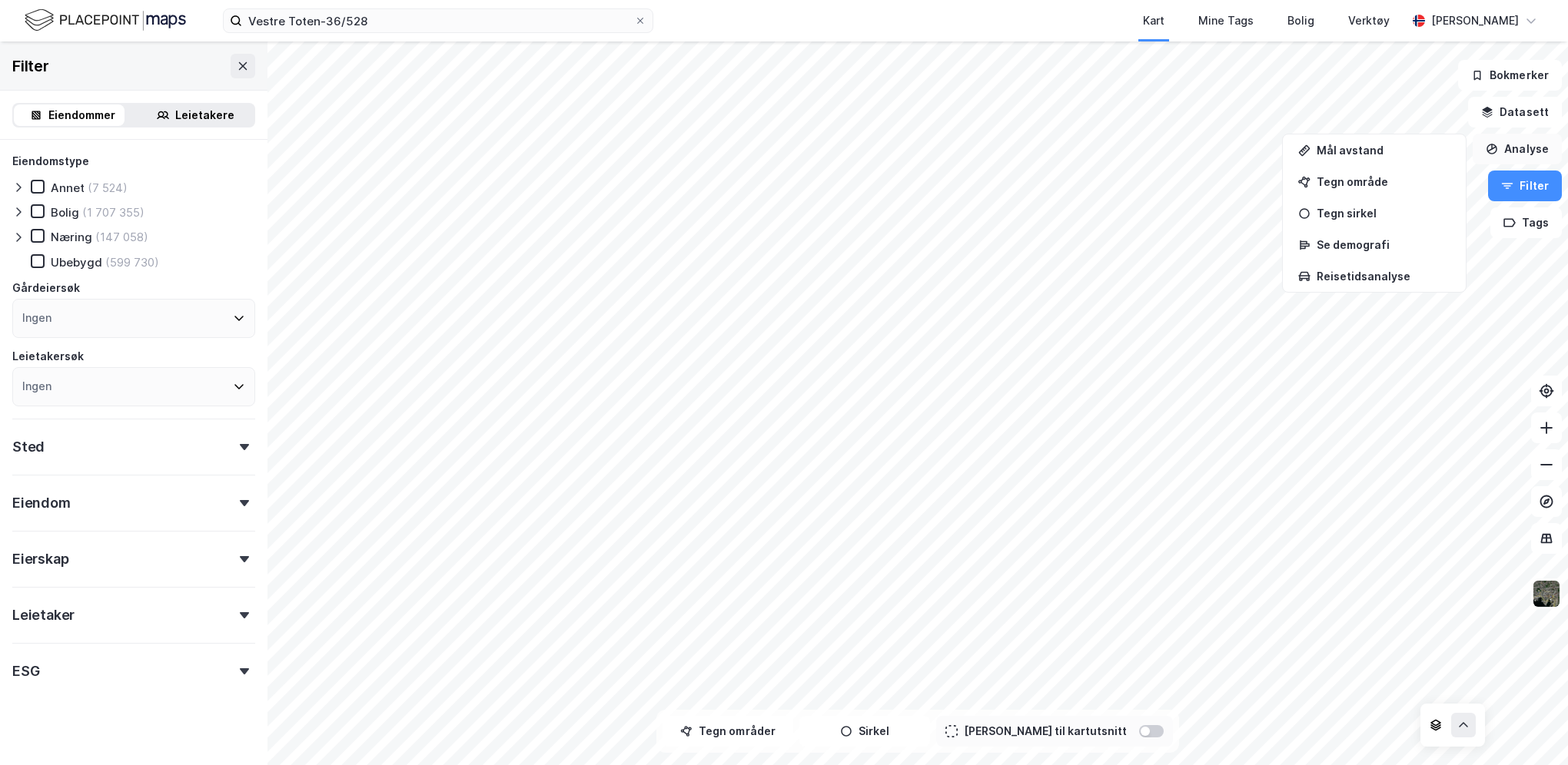
click at [1531, 148] on button "Analyse" at bounding box center [1518, 150] width 89 height 31
click at [1521, 149] on button "Analyse" at bounding box center [1518, 150] width 89 height 31
click at [1513, 141] on button "Analyse" at bounding box center [1518, 150] width 89 height 31
click at [1516, 156] on button "Analyse" at bounding box center [1518, 150] width 89 height 31
click at [1520, 117] on button "Datasett" at bounding box center [1515, 112] width 94 height 31
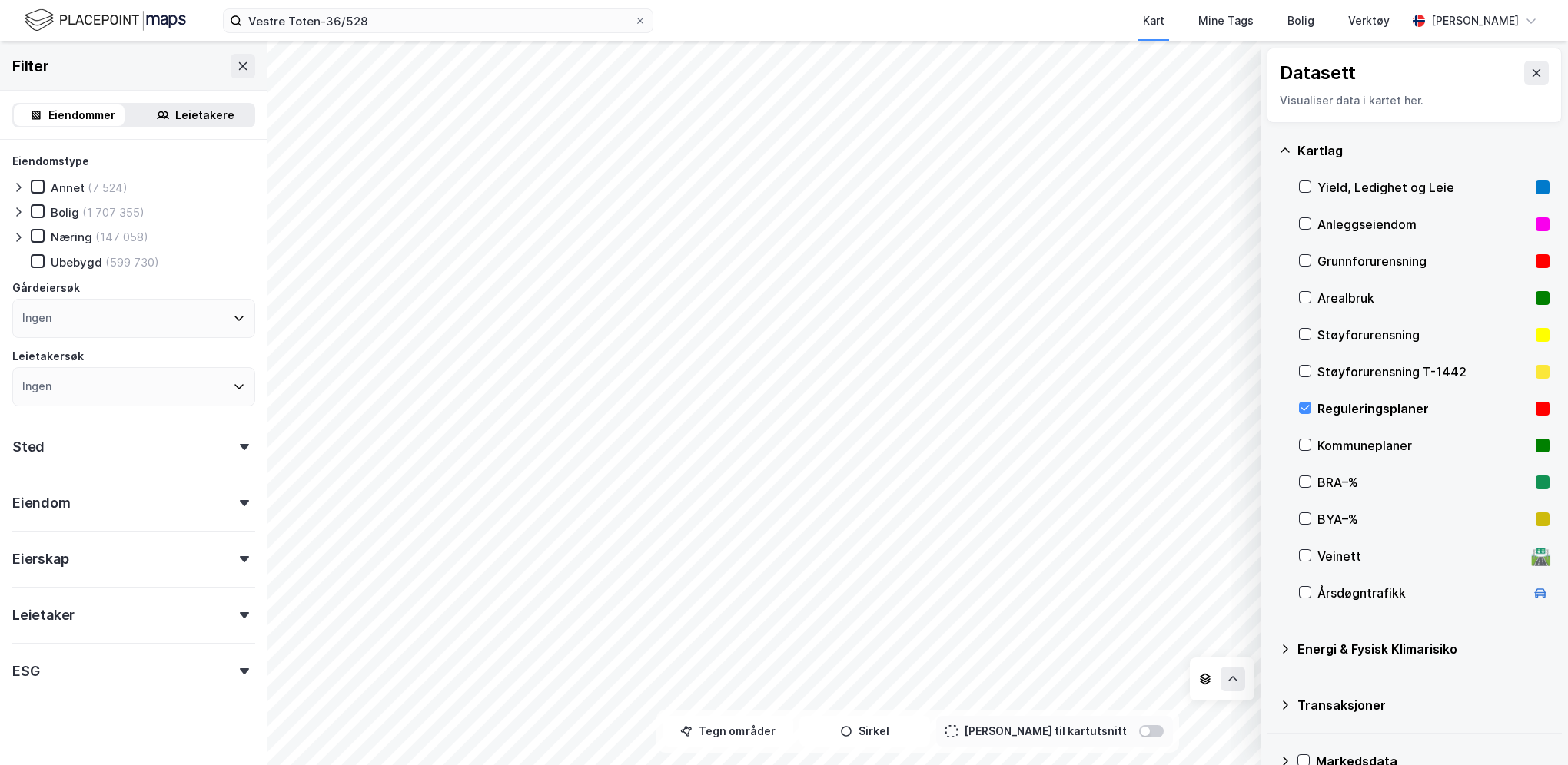
scroll to position [29, 0]
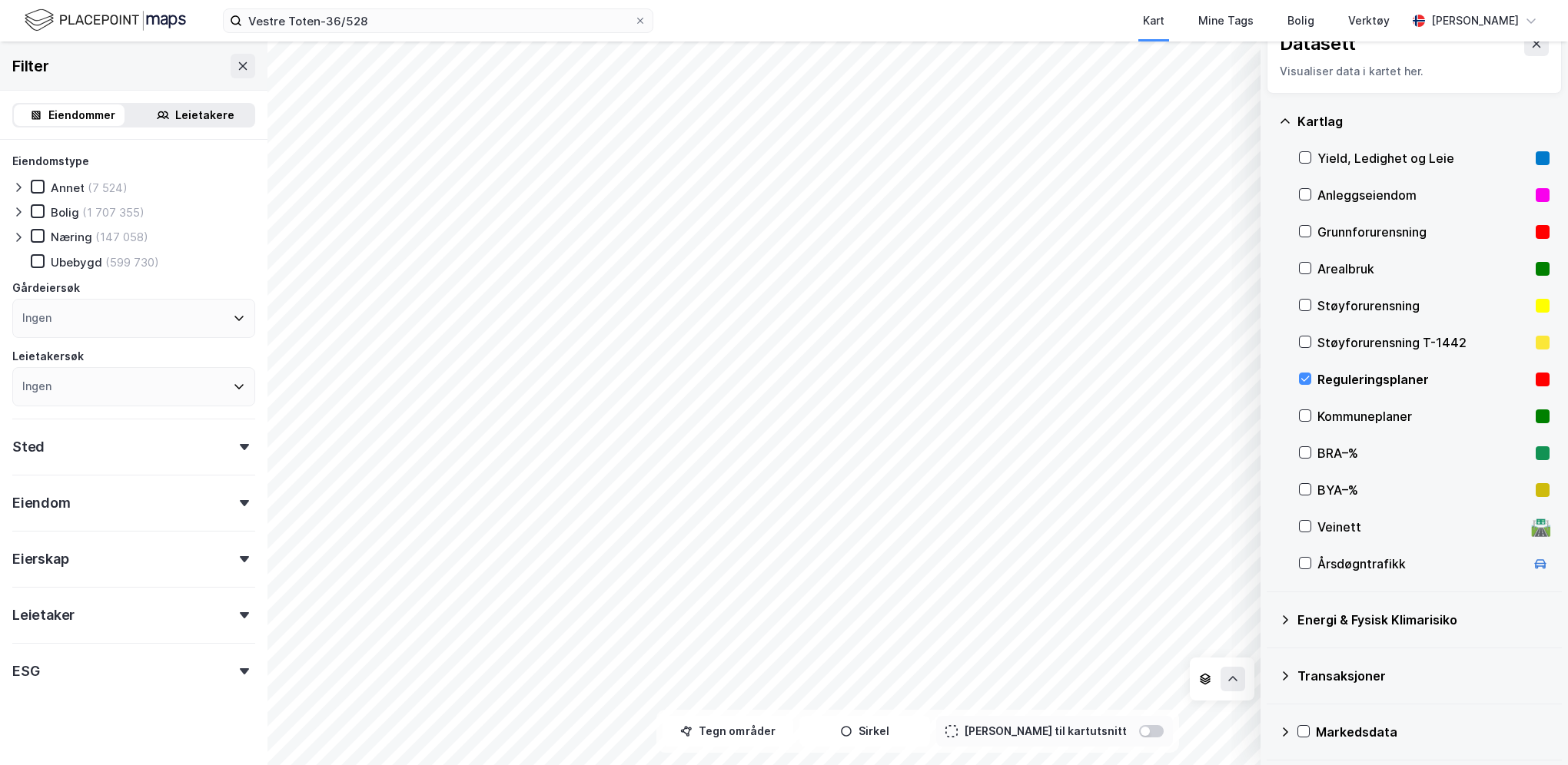
click at [1331, 725] on div "Markedsdata" at bounding box center [1433, 732] width 234 height 18
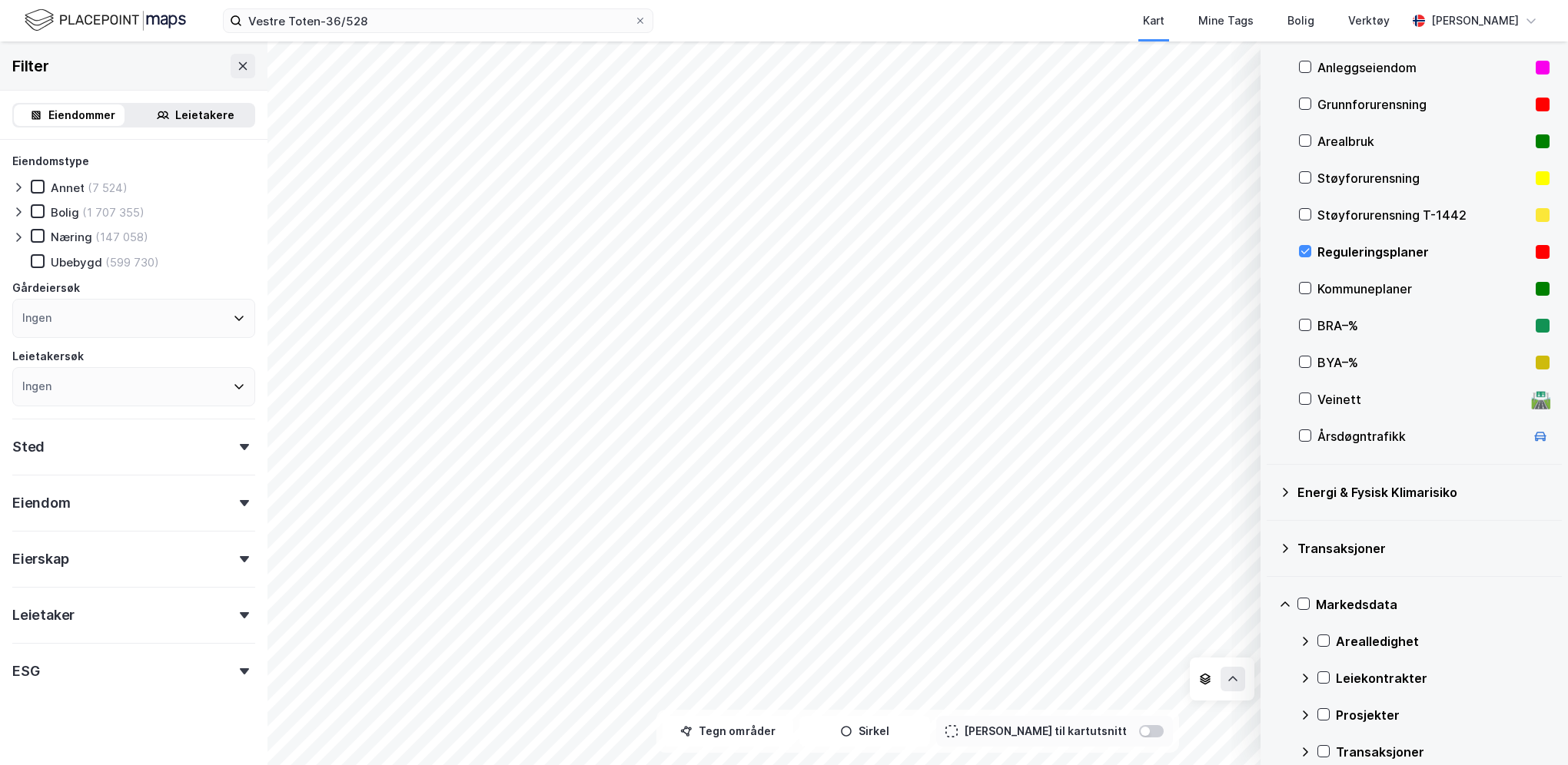
scroll to position [177, 0]
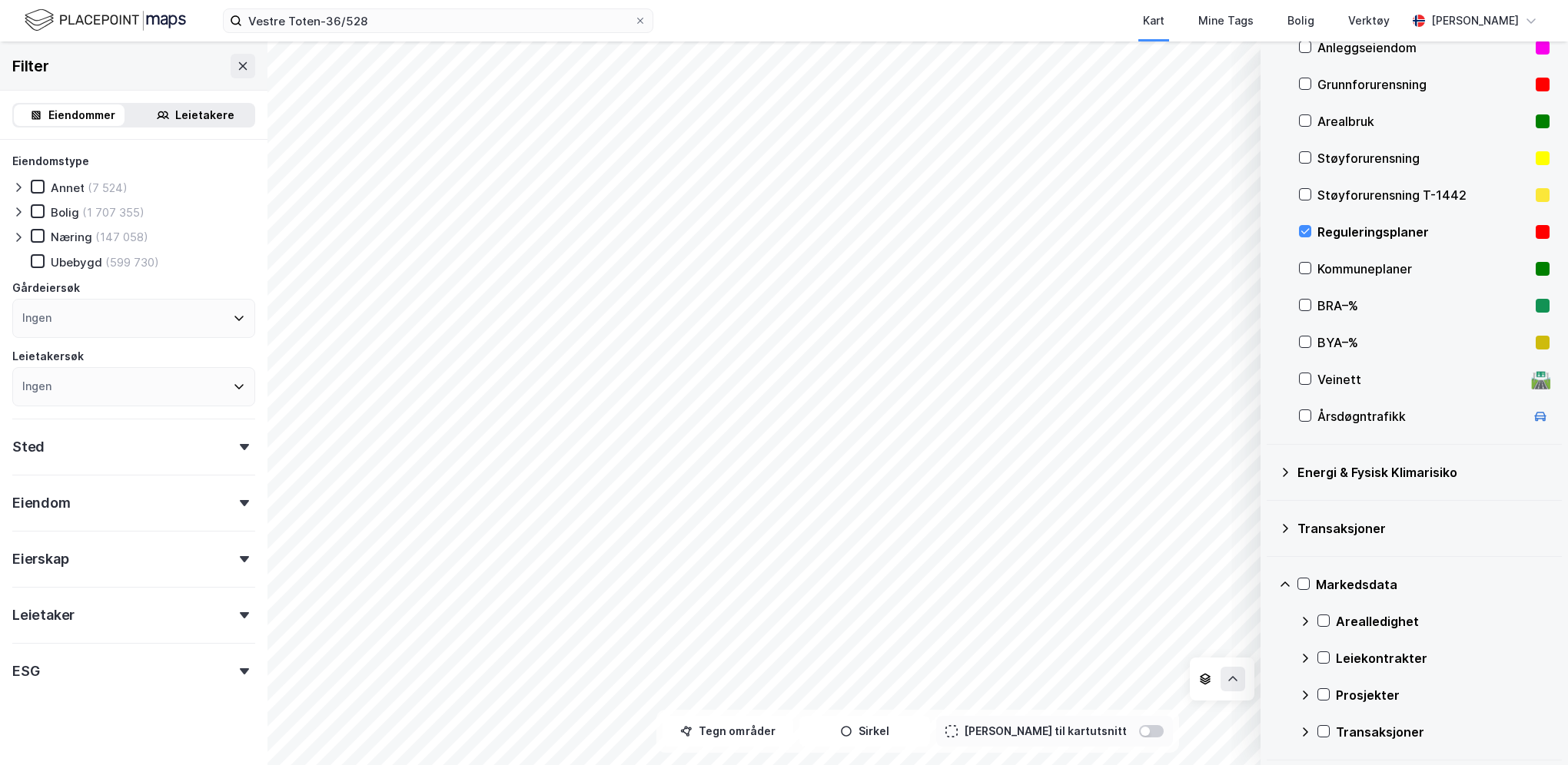
click at [1415, 481] on div "Energi & Fysisk Klimarisiko" at bounding box center [1414, 472] width 271 height 36
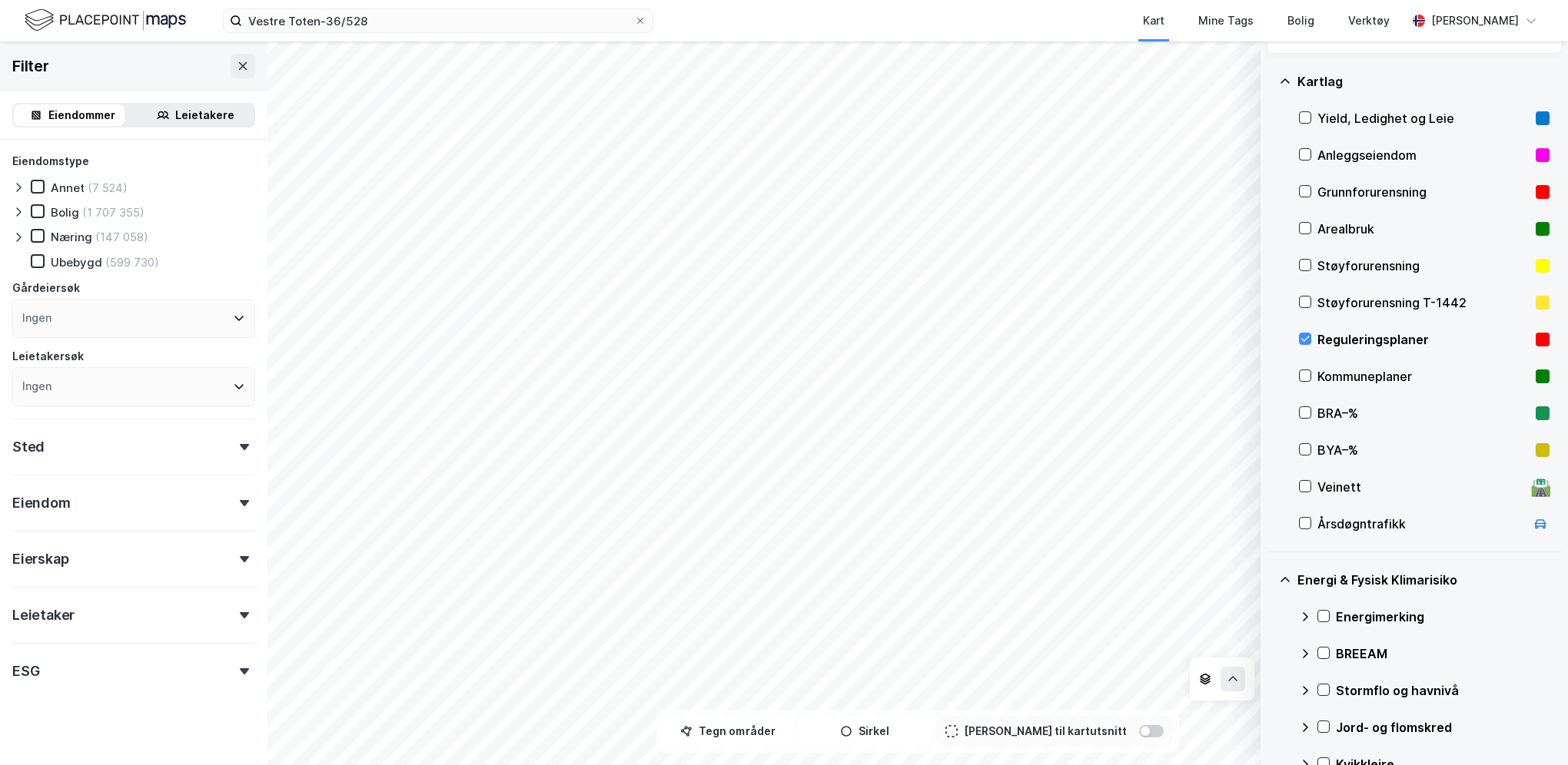
scroll to position [0, 0]
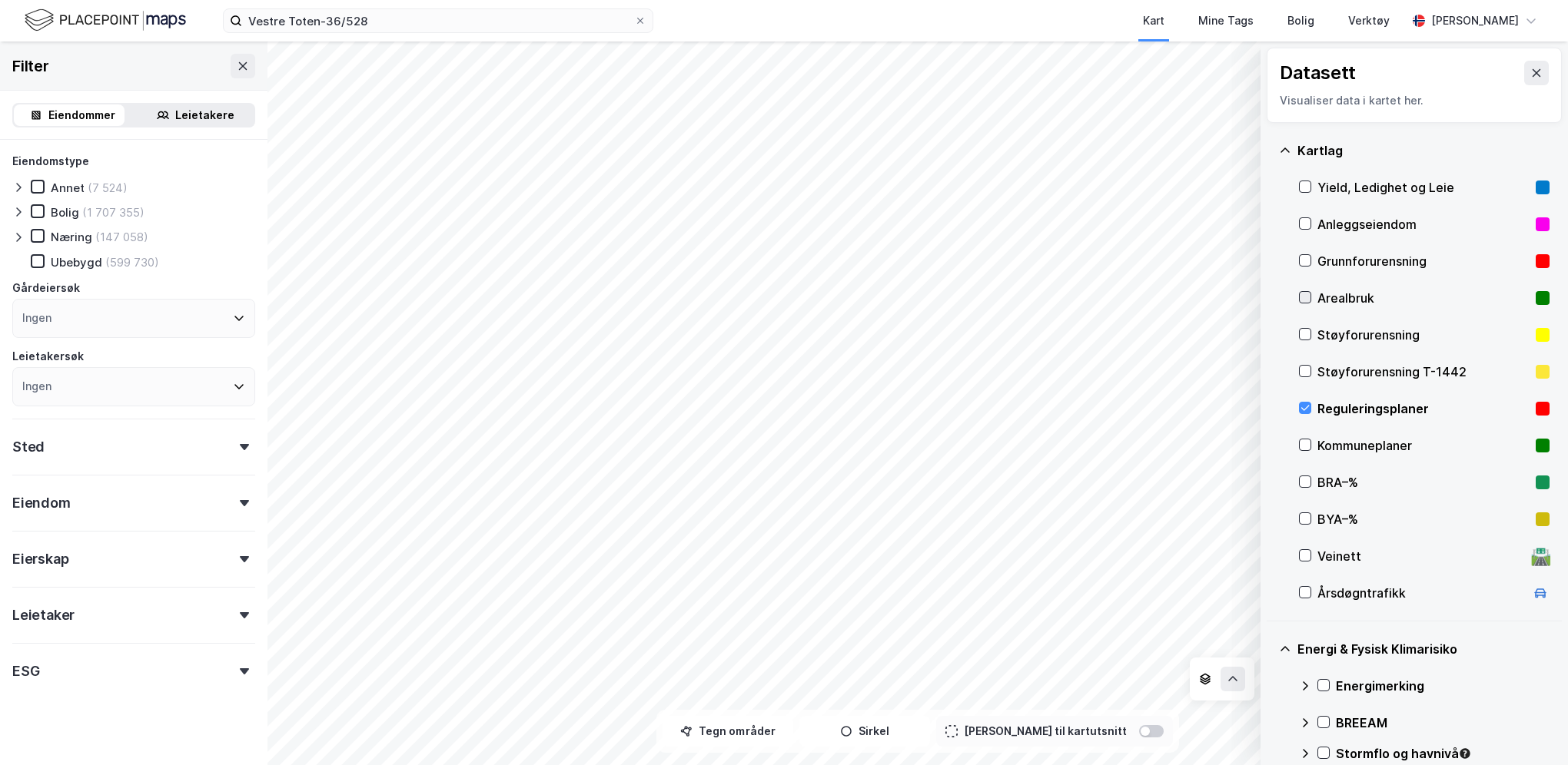
click at [1310, 298] on div at bounding box center [1304, 296] width 12 height 12
click at [1303, 408] on icon at bounding box center [1305, 408] width 11 height 11
click at [1300, 410] on icon at bounding box center [1305, 408] width 11 height 11
click at [1304, 295] on icon at bounding box center [1305, 297] width 11 height 11
click at [188, 453] on div "Sted" at bounding box center [133, 440] width 243 height 44
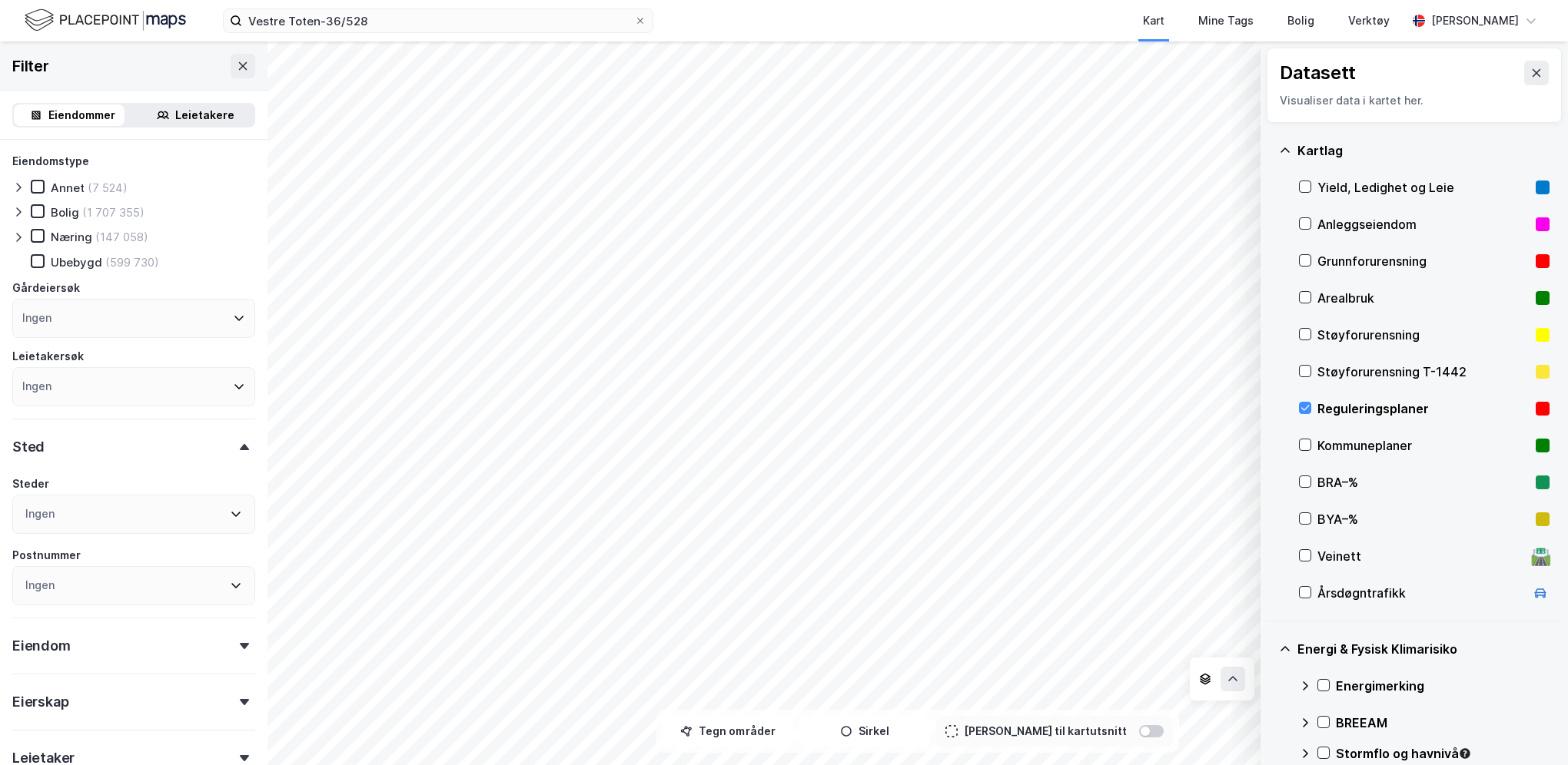
click at [188, 453] on div "Sted" at bounding box center [133, 440] width 243 height 44
click at [188, 510] on div "Eiendom" at bounding box center [133, 497] width 243 height 44
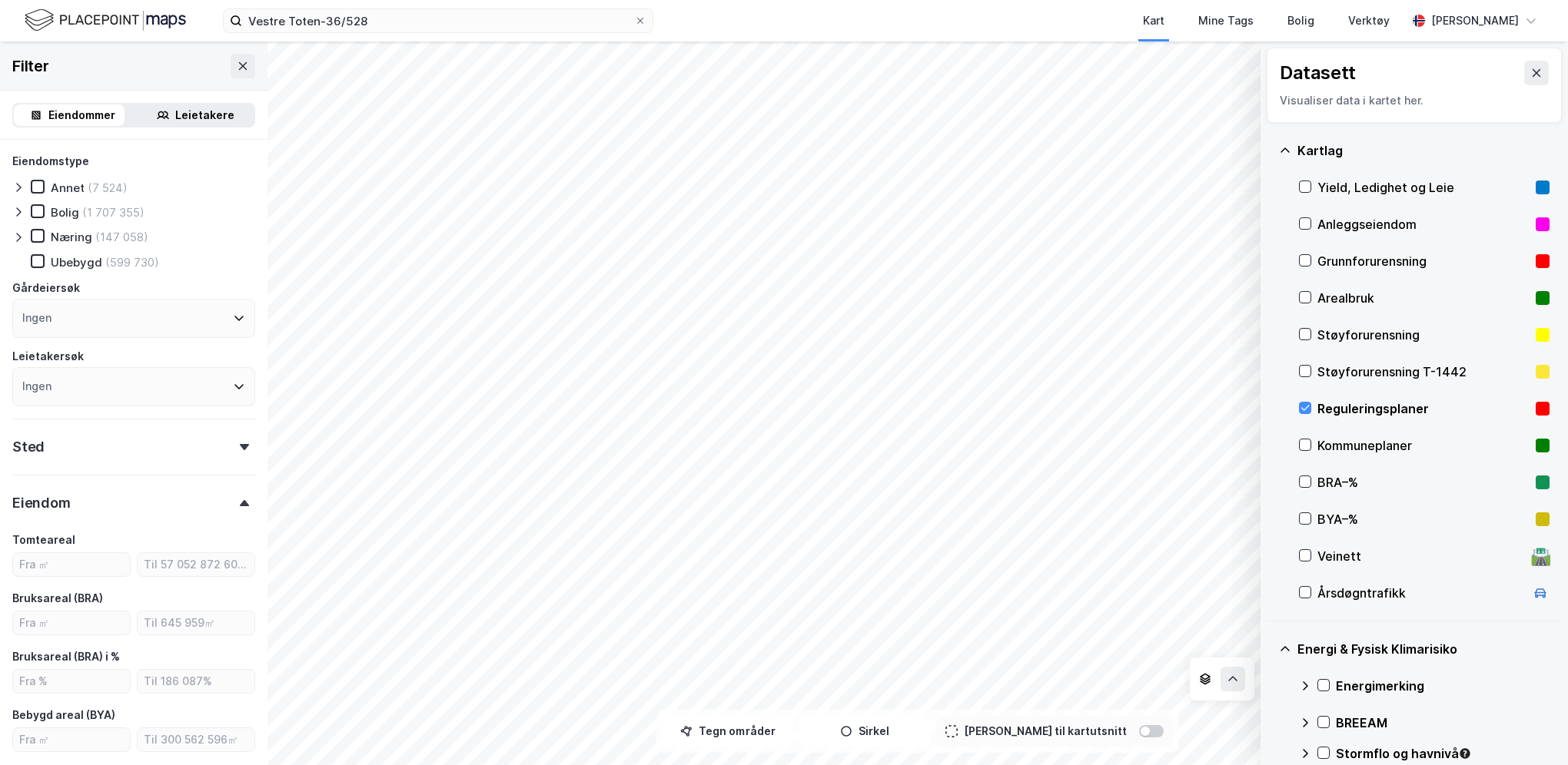
click at [188, 510] on div "Eiendom" at bounding box center [133, 497] width 243 height 44
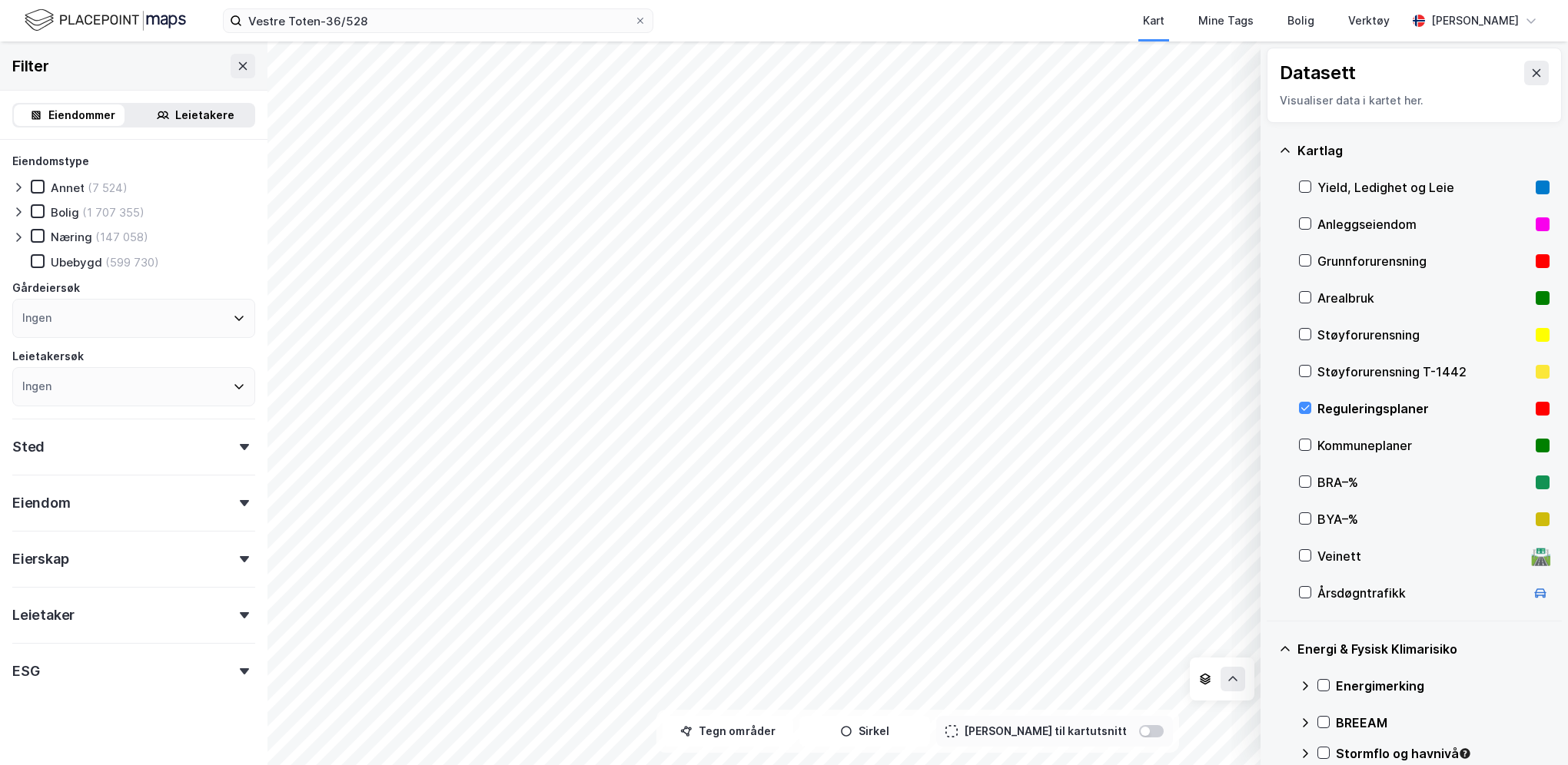
click at [1524, 76] on button at bounding box center [1536, 73] width 25 height 25
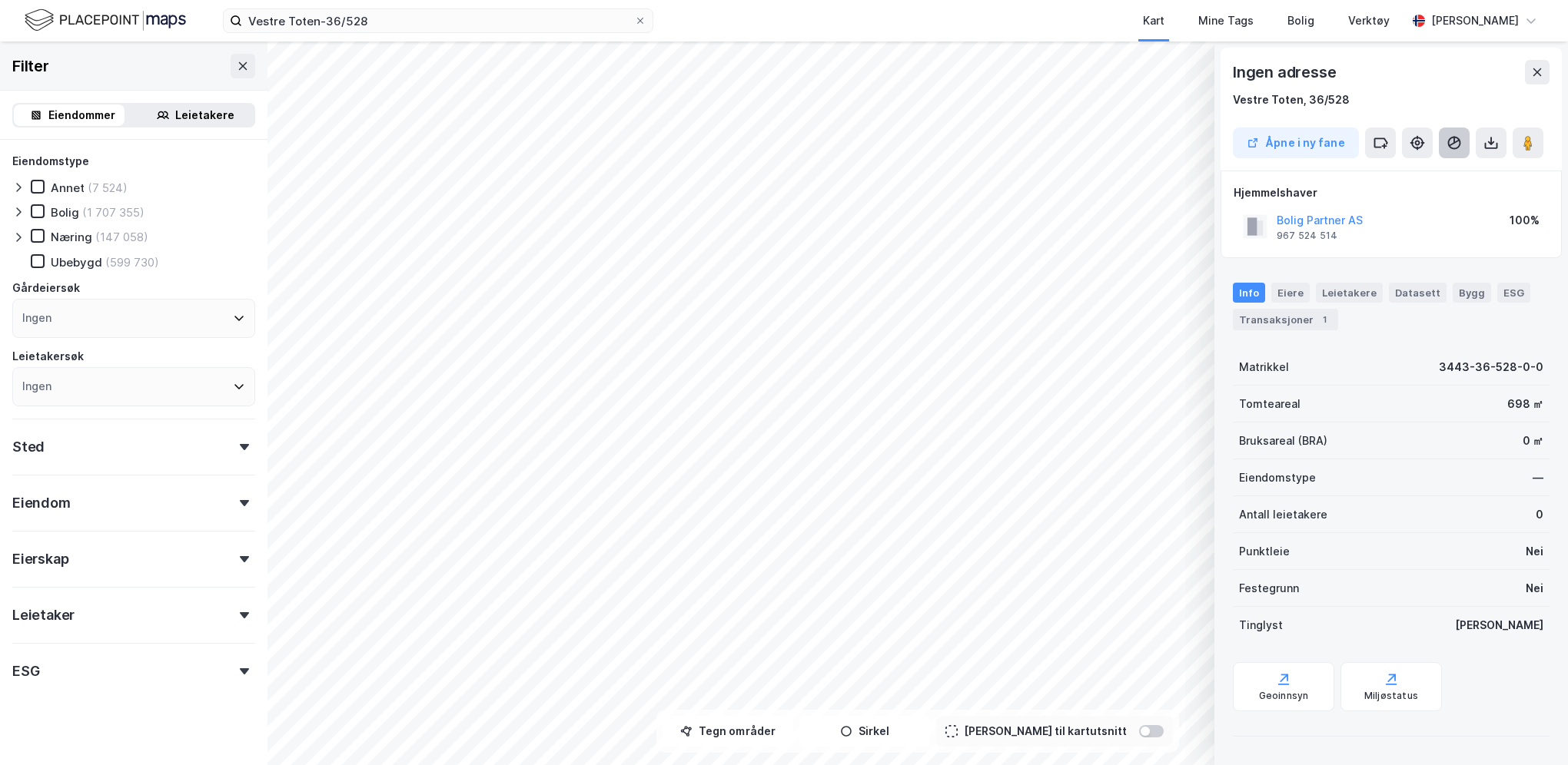
click at [1453, 142] on icon at bounding box center [1454, 142] width 16 height 16
click at [1484, 148] on icon at bounding box center [1491, 142] width 16 height 16
click at [1418, 148] on icon at bounding box center [1417, 142] width 12 height 12
click at [1390, 143] on button at bounding box center [1381, 143] width 31 height 31
click at [1546, 65] on button at bounding box center [1537, 72] width 25 height 25
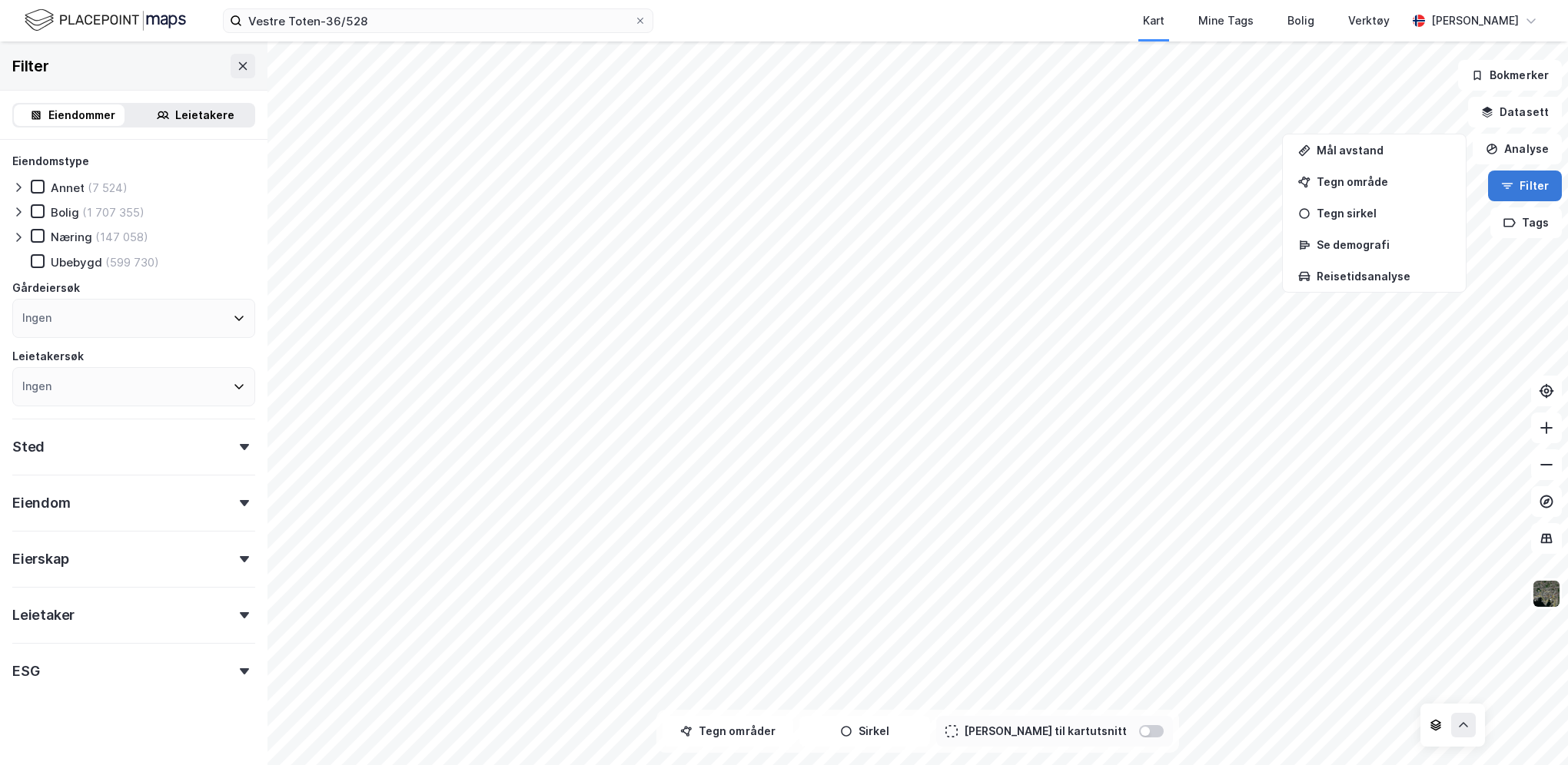
click at [1533, 183] on button "Filter" at bounding box center [1525, 186] width 74 height 31
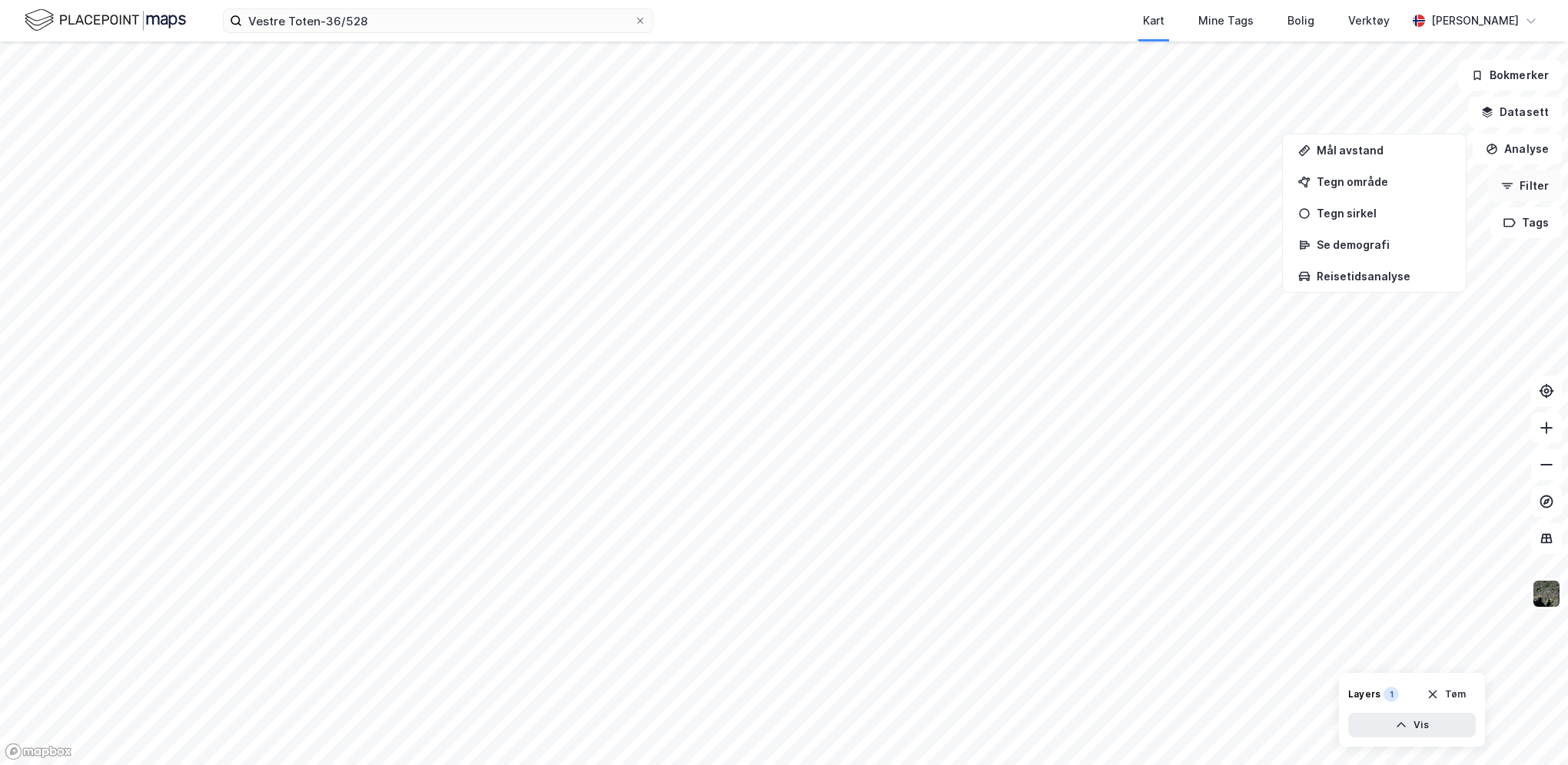
click at [1533, 183] on button "Filter" at bounding box center [1525, 186] width 74 height 31
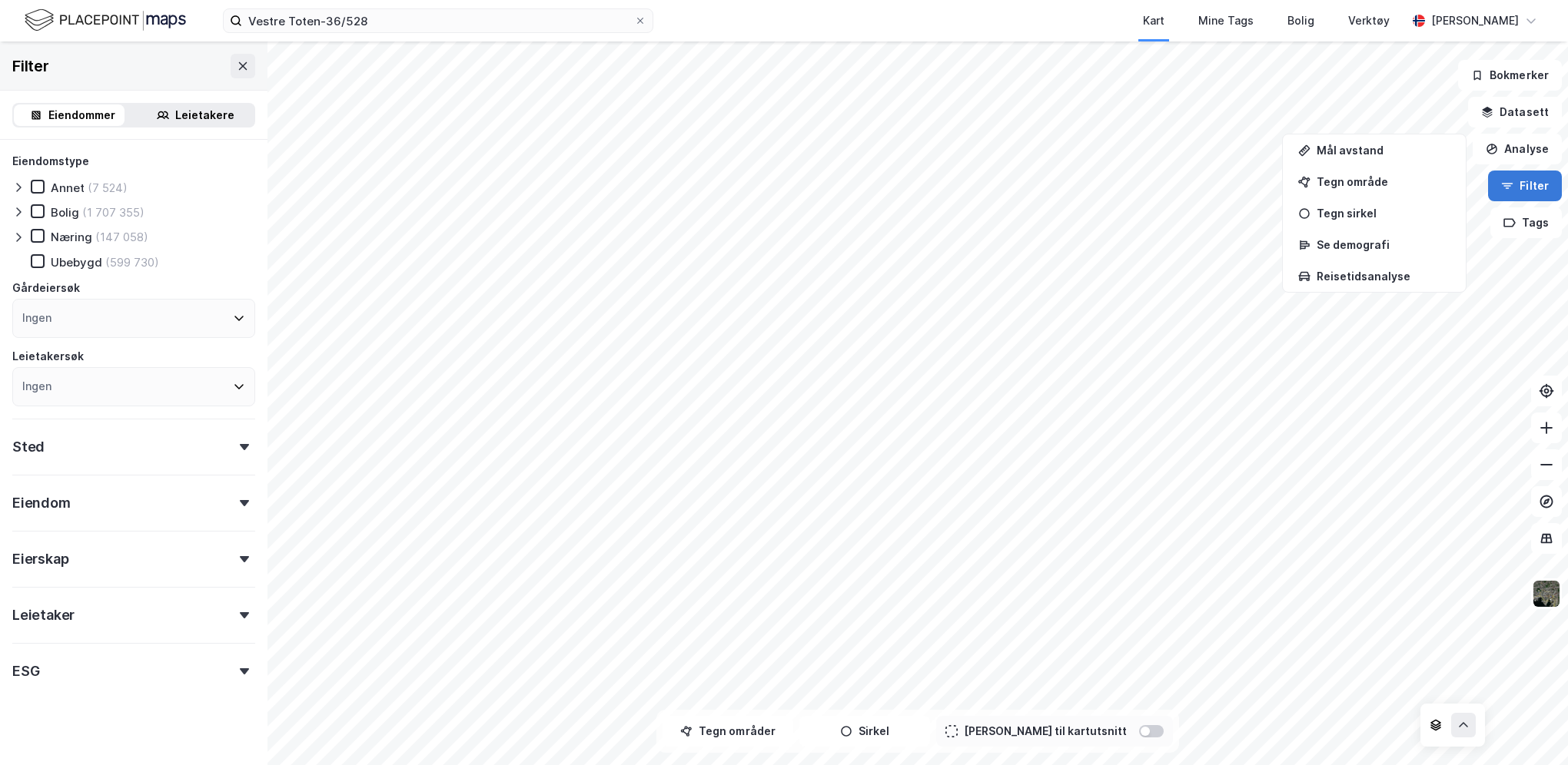
click at [1513, 182] on icon "button" at bounding box center [1507, 185] width 12 height 12
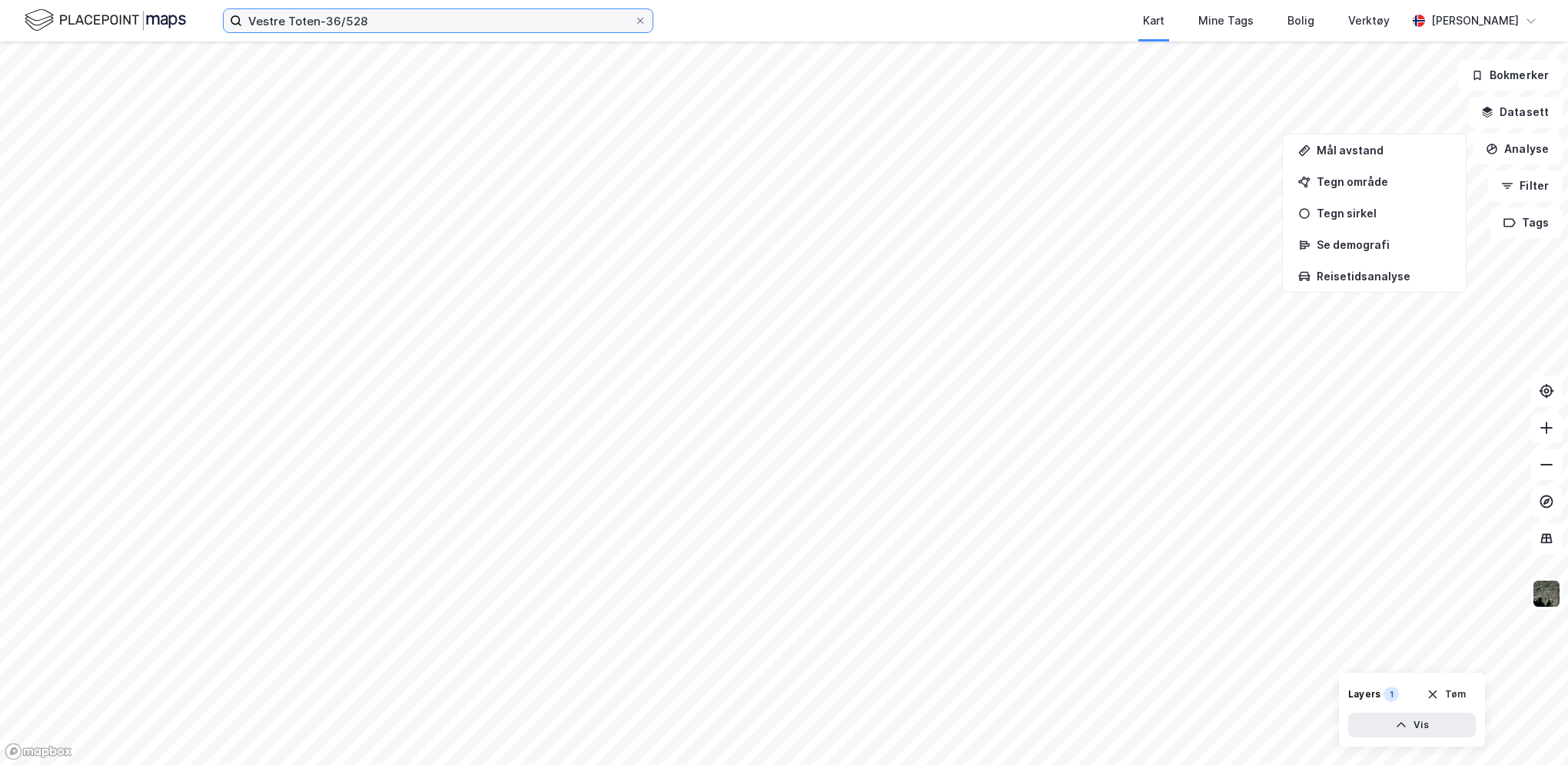
click at [394, 21] on input "Vestre Toten-36/528" at bounding box center [438, 20] width 392 height 23
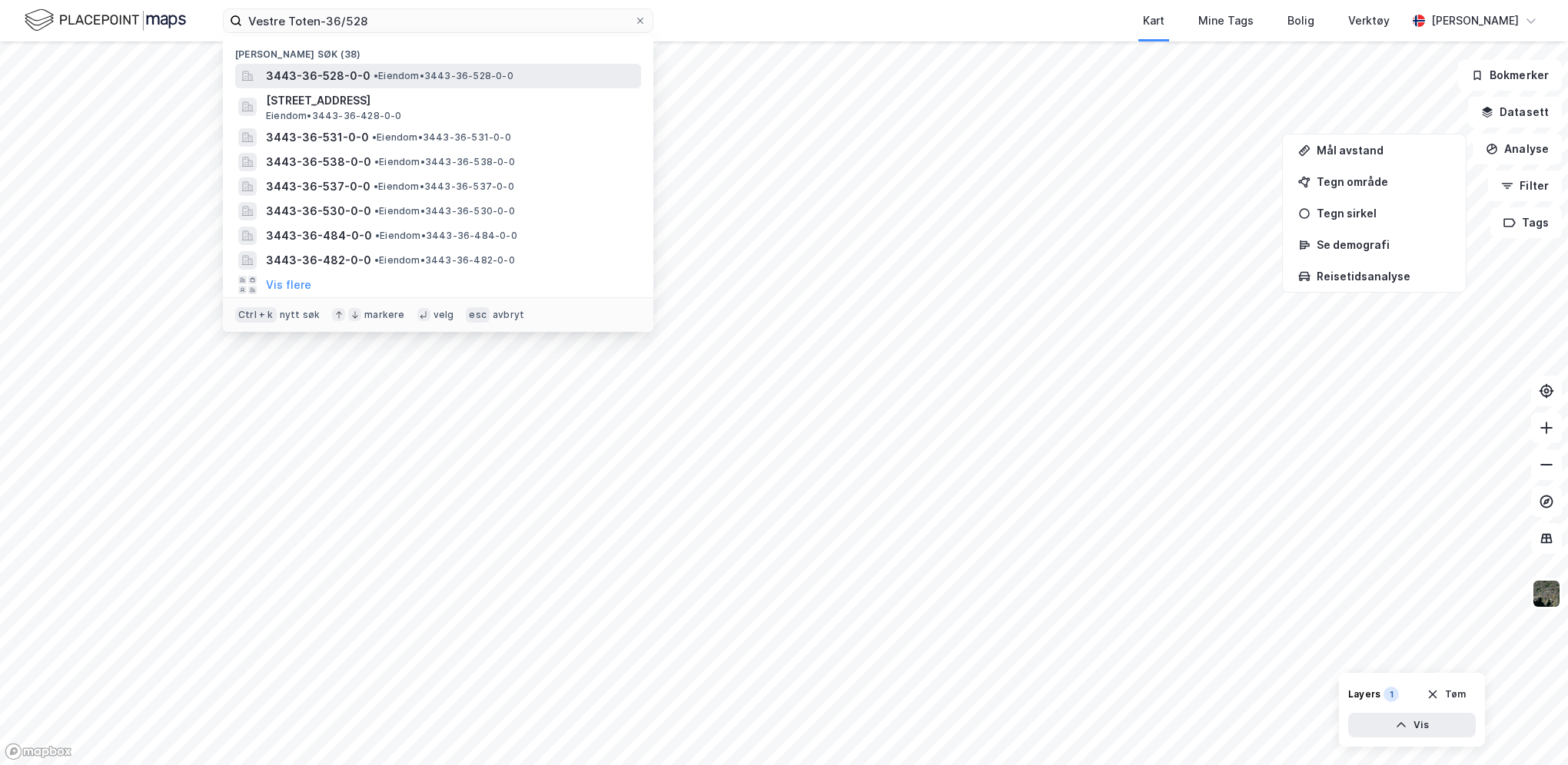
click at [359, 72] on span "3443-36-528-0-0" at bounding box center [318, 76] width 105 height 18
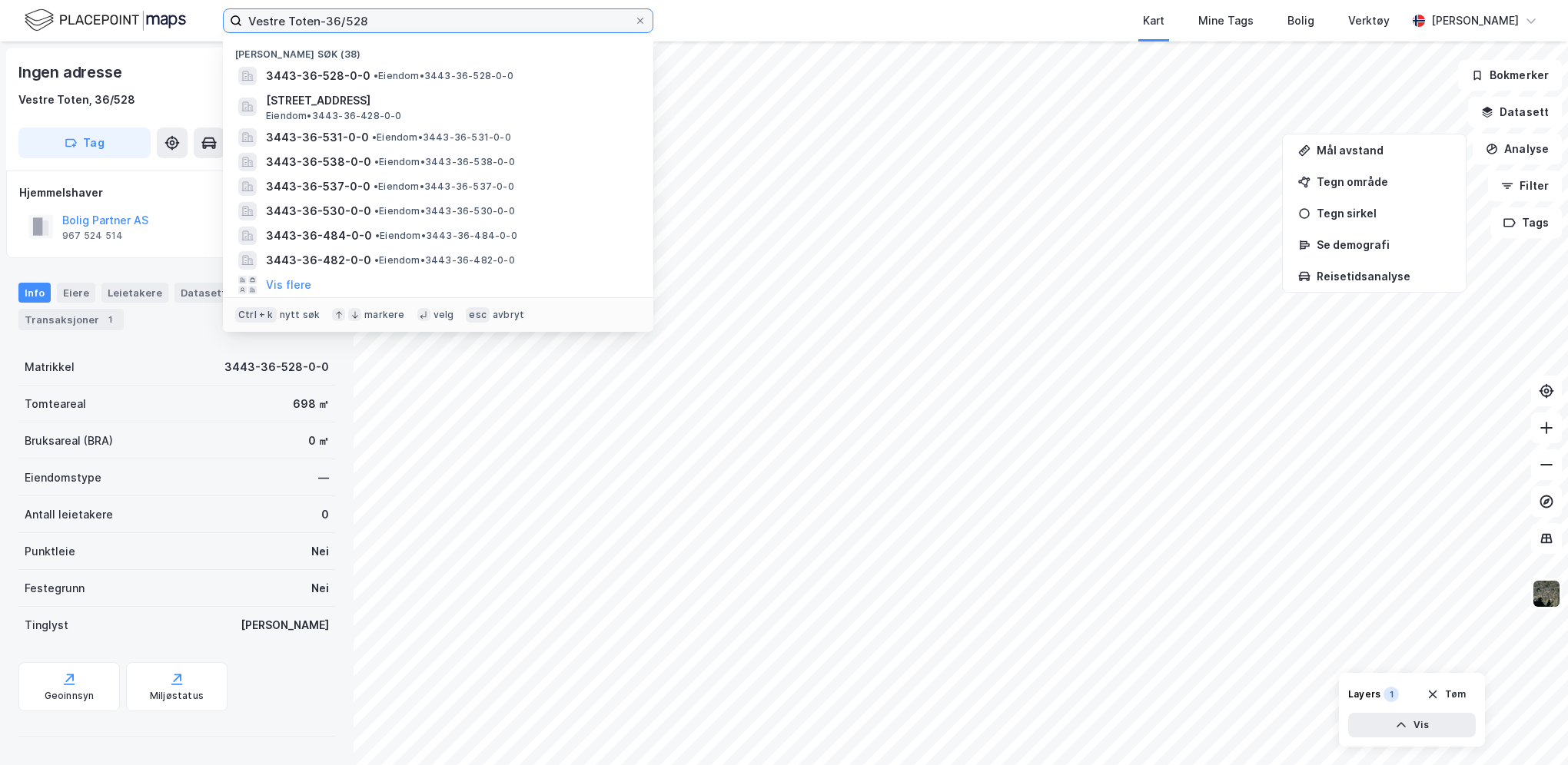
drag, startPoint x: 324, startPoint y: 19, endPoint x: 209, endPoint y: 26, distance: 115.2
click at [209, 26] on div "Vestre Toten-36/528 Nylige søk [PHONE_NUMBER] • Eiendom • 3443-36-528-0-0 [STRE…" at bounding box center [784, 21] width 1568 height 42
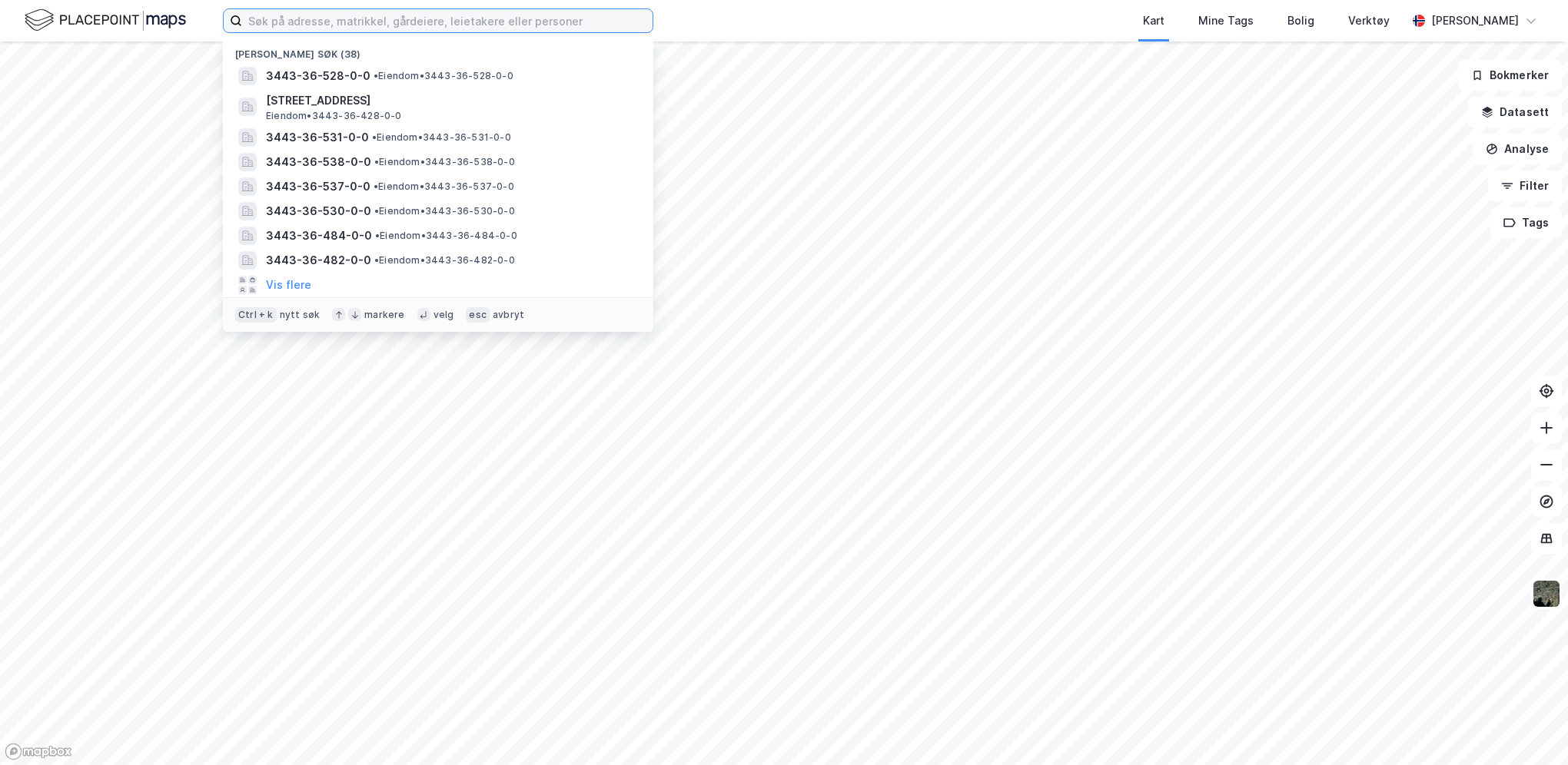
click at [395, 21] on input at bounding box center [447, 20] width 410 height 23
paste input "Vestre Toten-36/528"
type input "Vestre Toten-36/528"
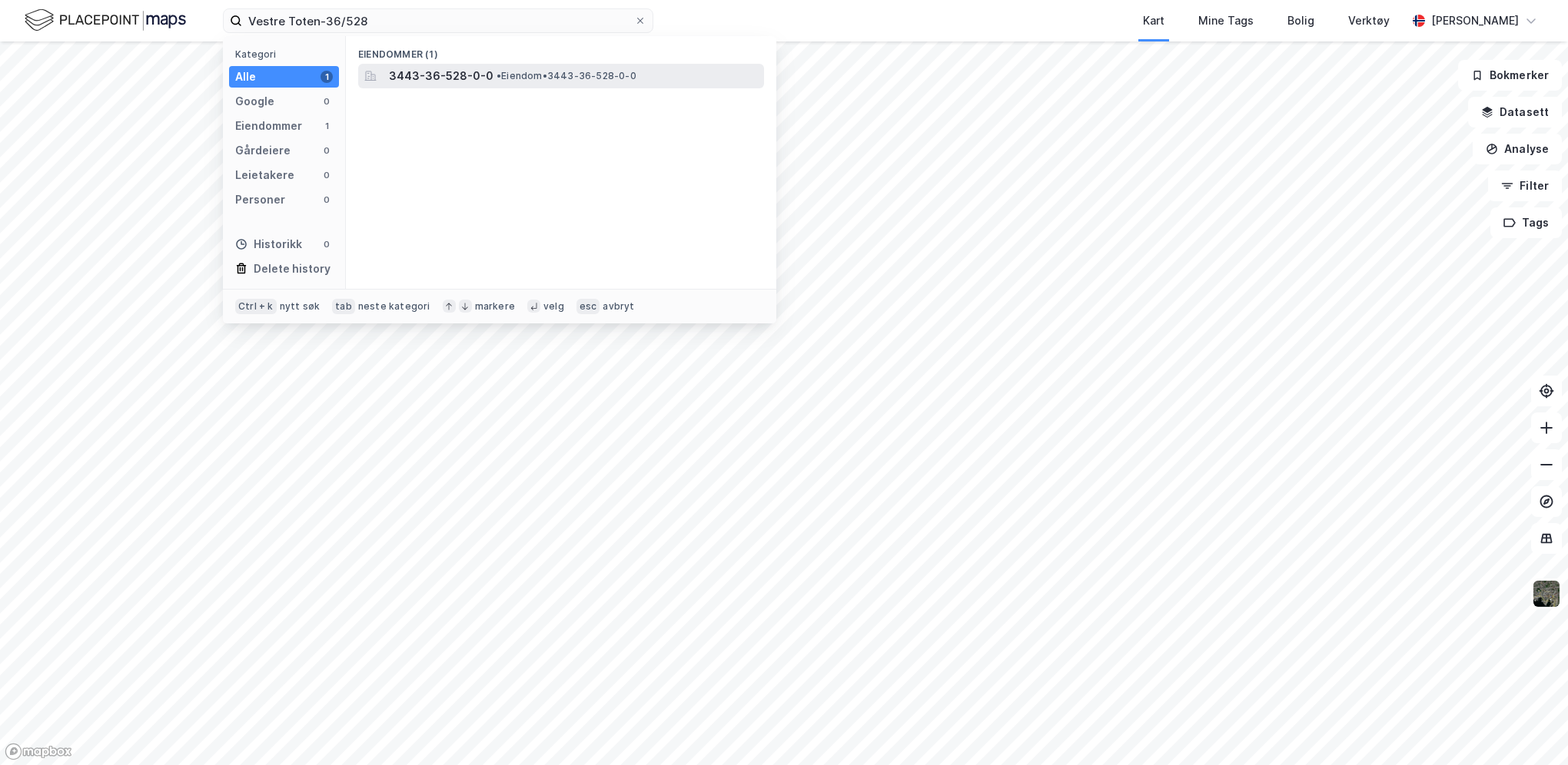
click at [472, 80] on span "3443-36-528-0-0" at bounding box center [441, 76] width 105 height 18
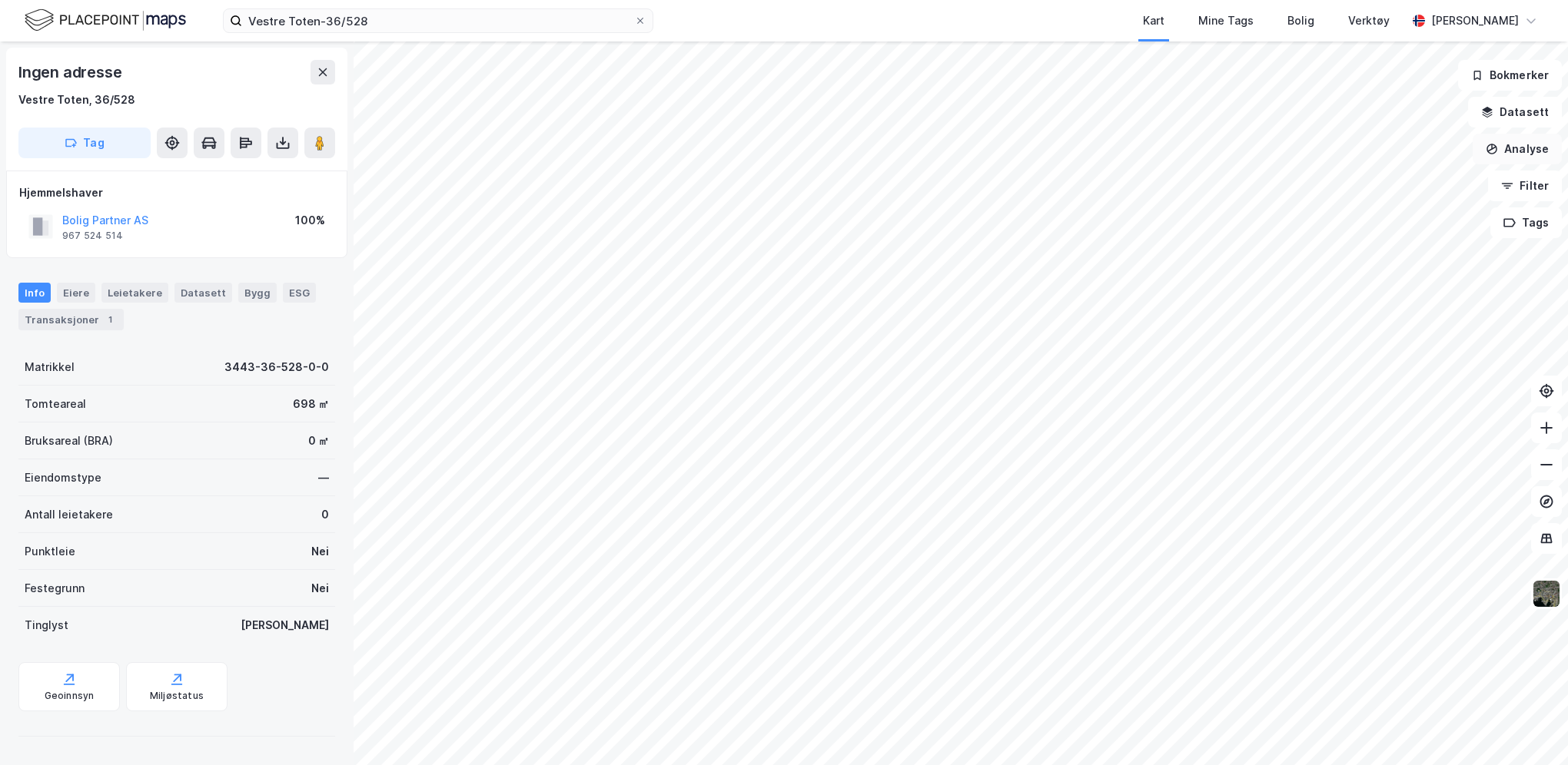
click at [1531, 151] on button "Analyse" at bounding box center [1518, 150] width 89 height 31
click at [1528, 114] on button "Datasett" at bounding box center [1515, 112] width 94 height 31
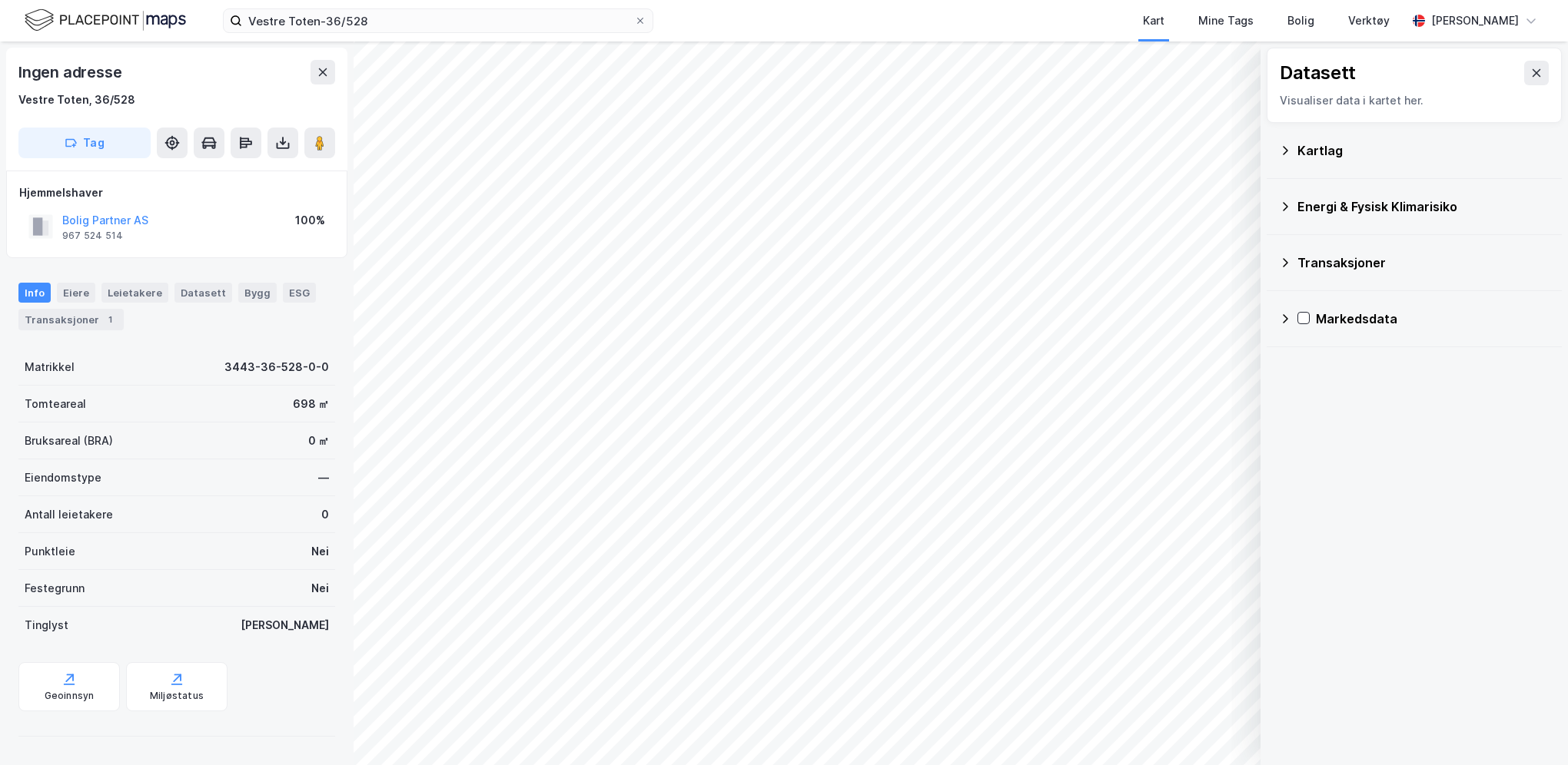
click at [1348, 154] on div "Kartlag" at bounding box center [1424, 150] width 252 height 18
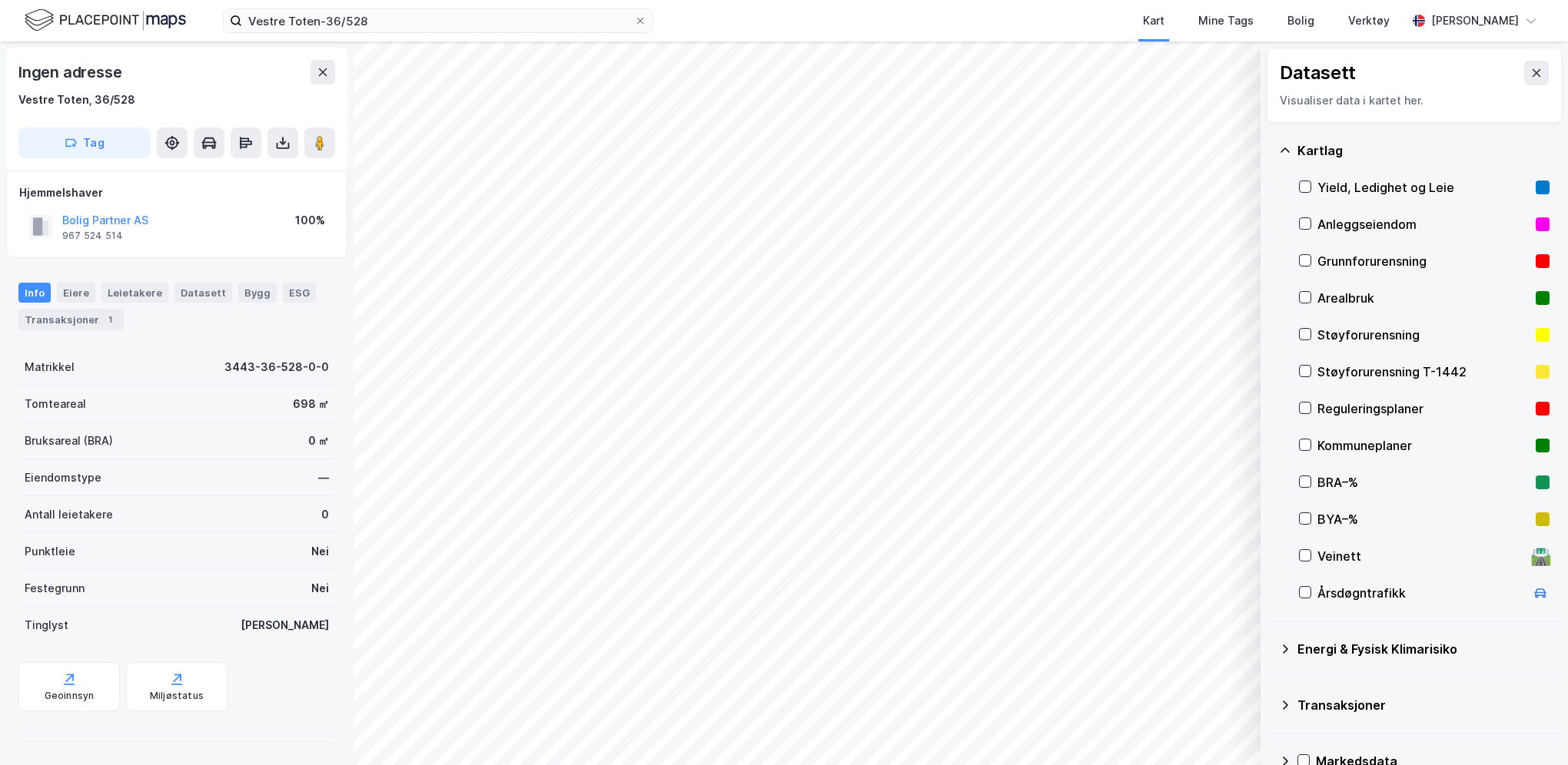
click at [1335, 297] on div "Arealbruk" at bounding box center [1424, 298] width 213 height 18
click at [1186, 715] on button "Vis" at bounding box center [1181, 725] width 128 height 25
click at [1171, 698] on button at bounding box center [1174, 691] width 25 height 25
click at [1178, 699] on button at bounding box center [1174, 691] width 25 height 25
click at [1309, 298] on icon at bounding box center [1305, 297] width 11 height 11
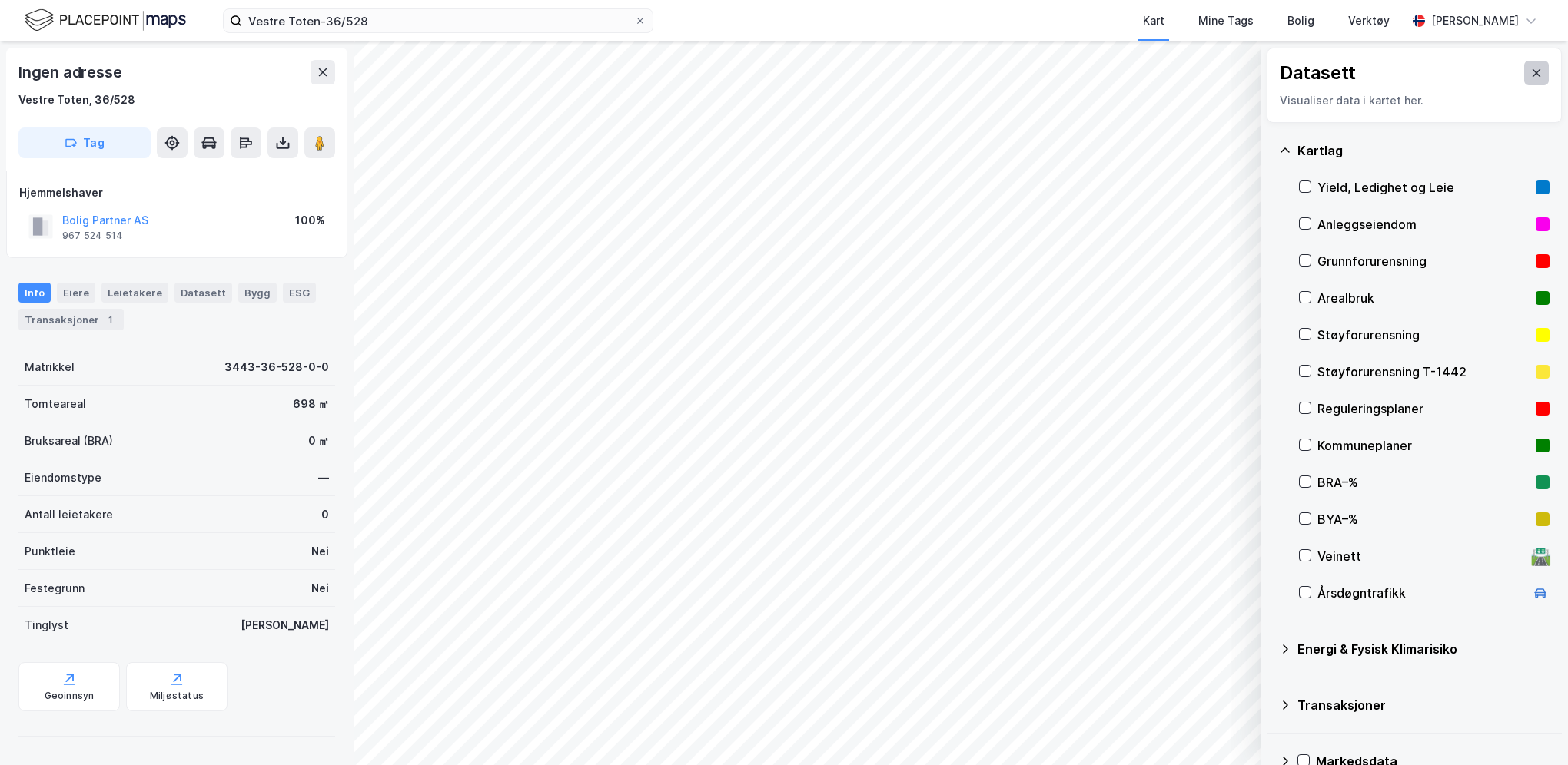
click at [1531, 73] on icon at bounding box center [1536, 72] width 12 height 12
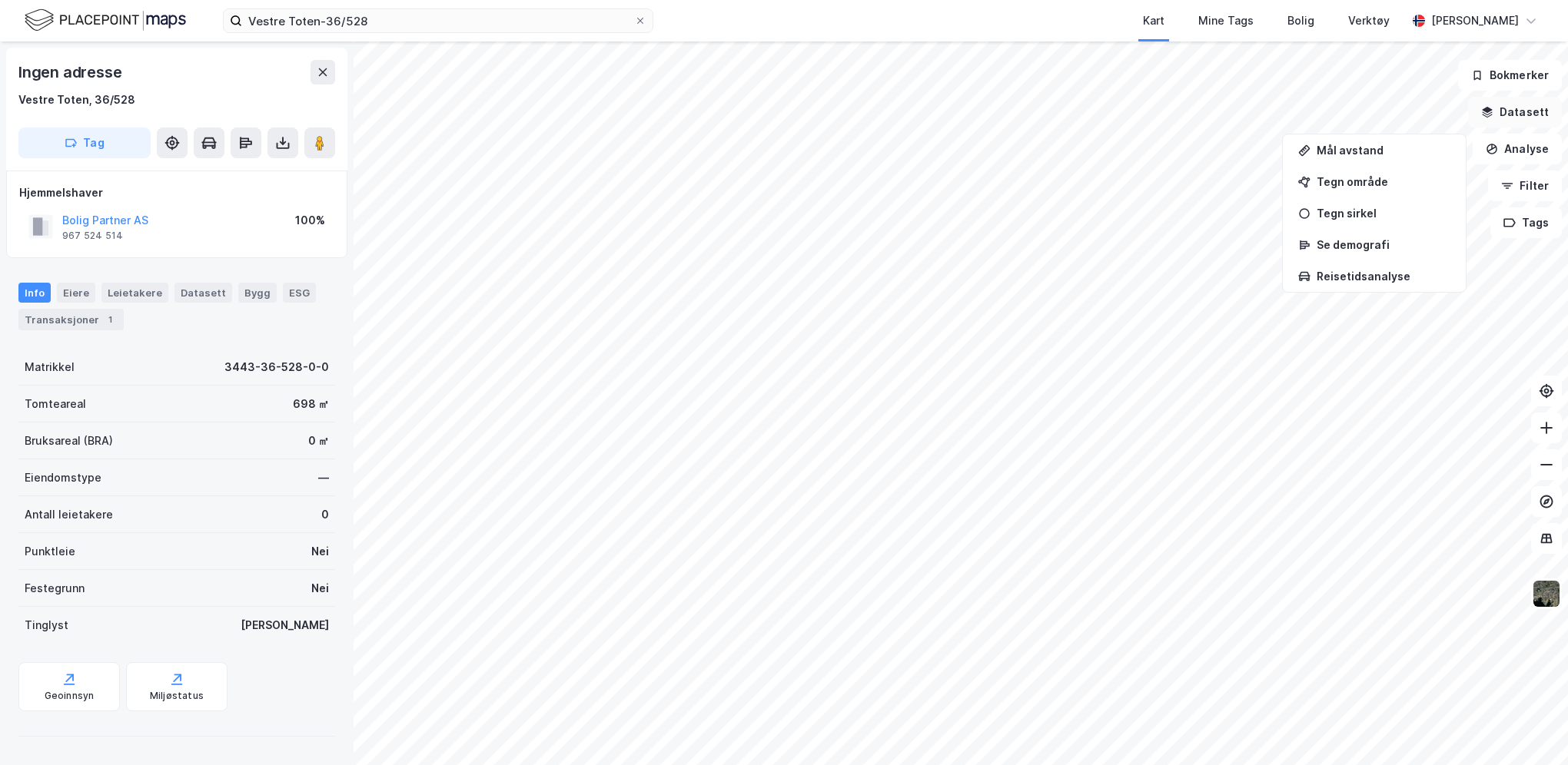
click at [1520, 112] on button "Datasett" at bounding box center [1515, 112] width 94 height 31
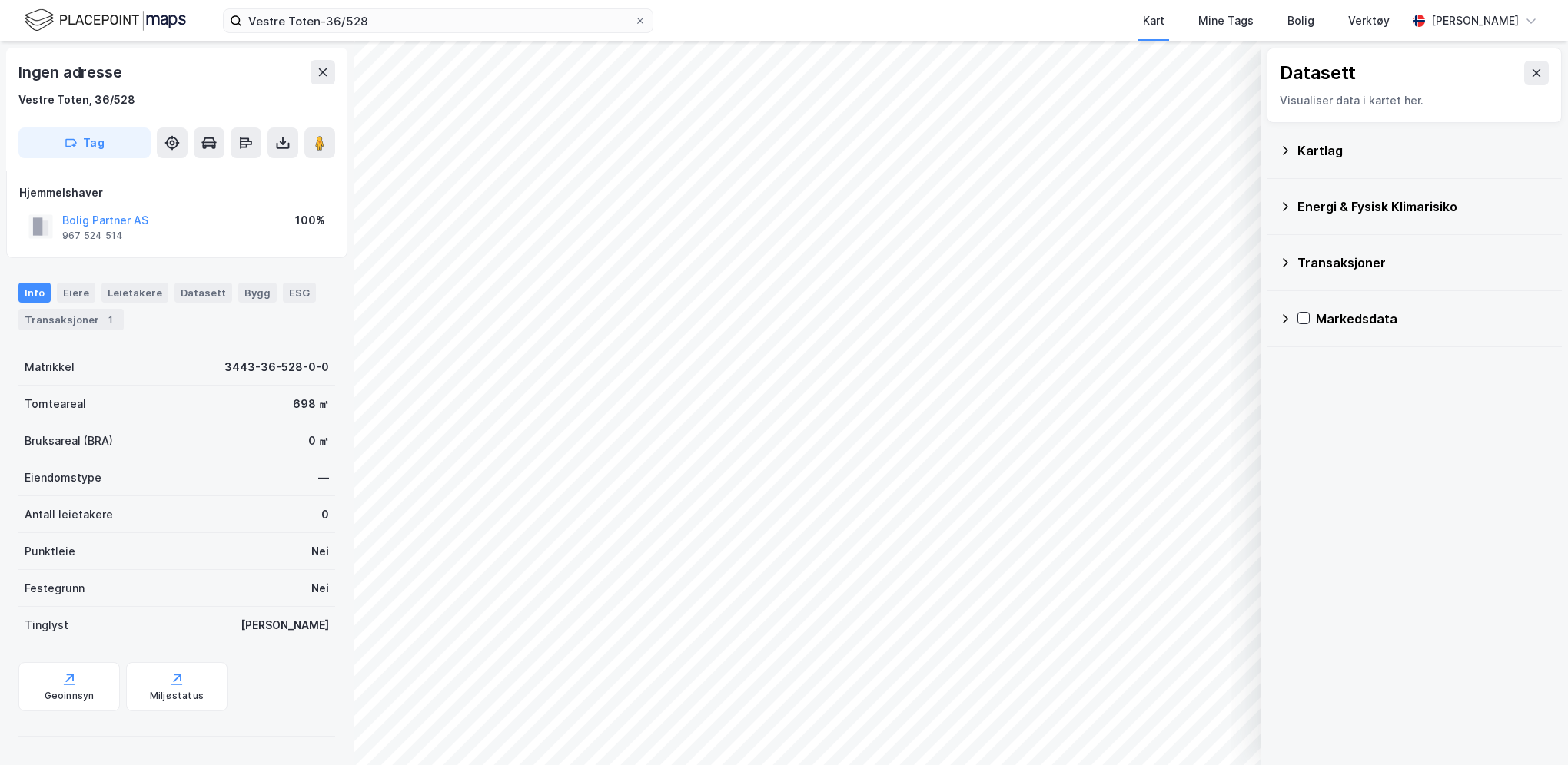
click at [1336, 144] on div "Kartlag" at bounding box center [1424, 150] width 252 height 18
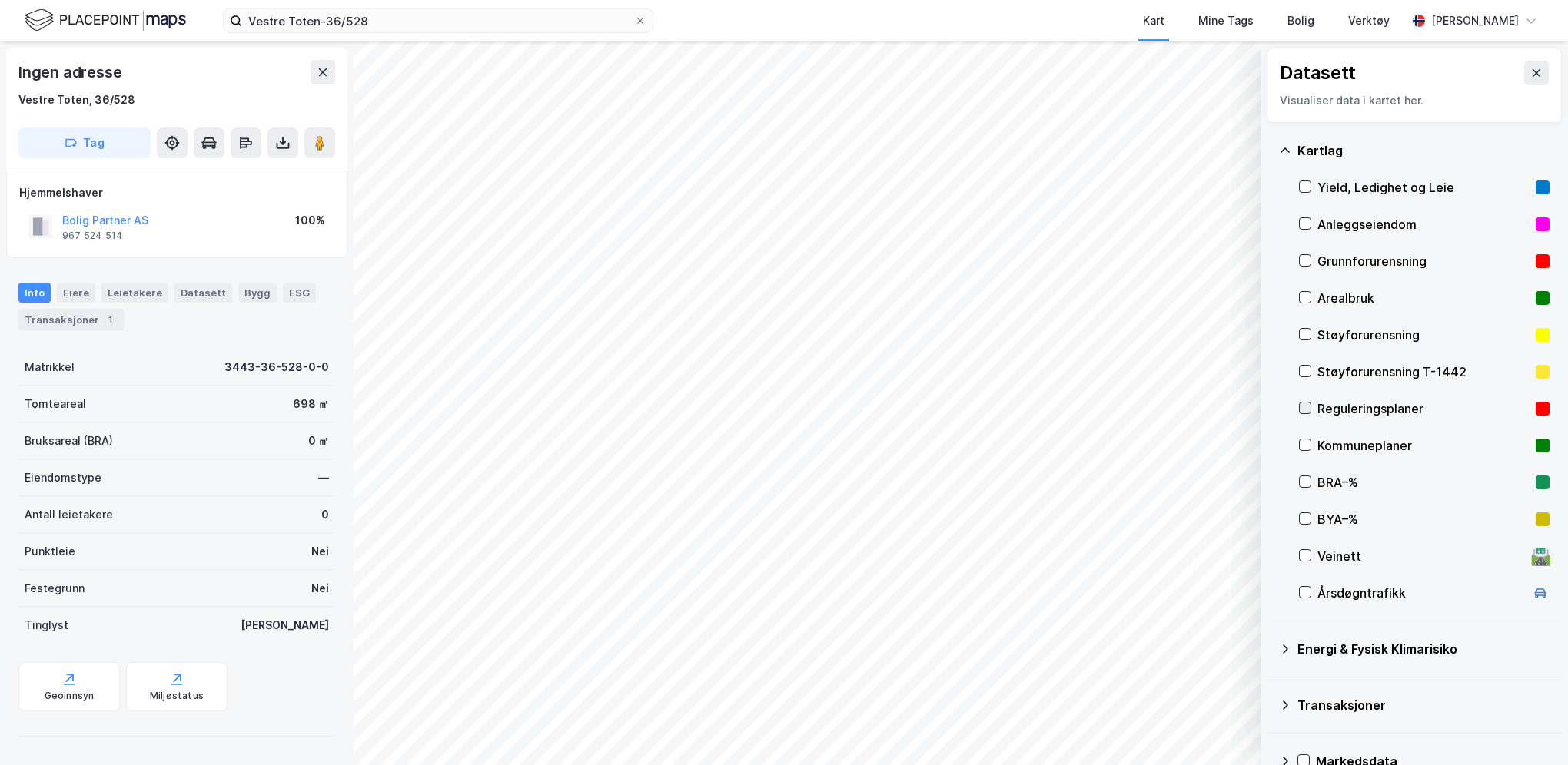
click at [1302, 406] on icon at bounding box center [1305, 408] width 11 height 11
